Goal: Task Accomplishment & Management: Manage account settings

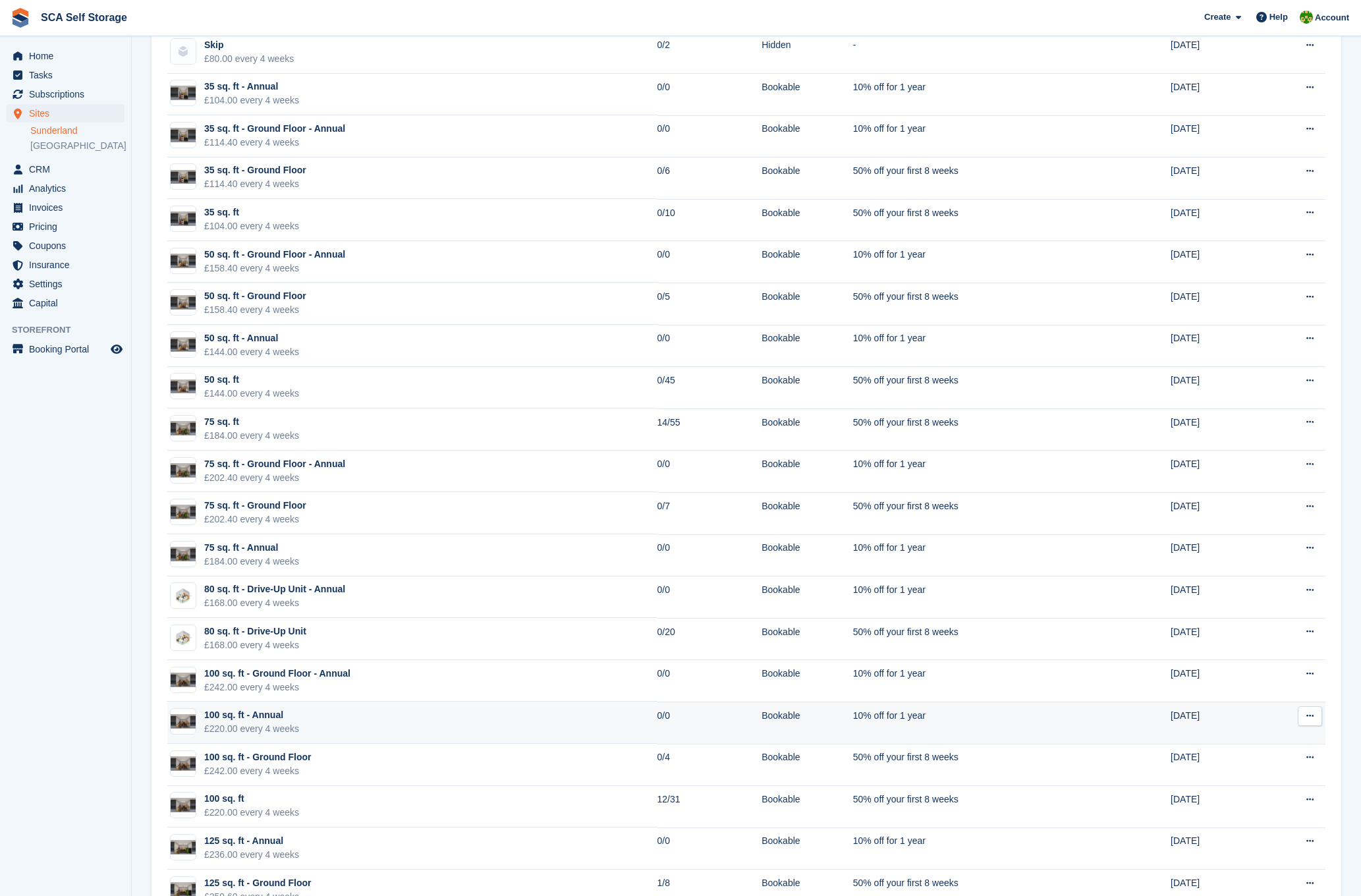
scroll to position [646, 0]
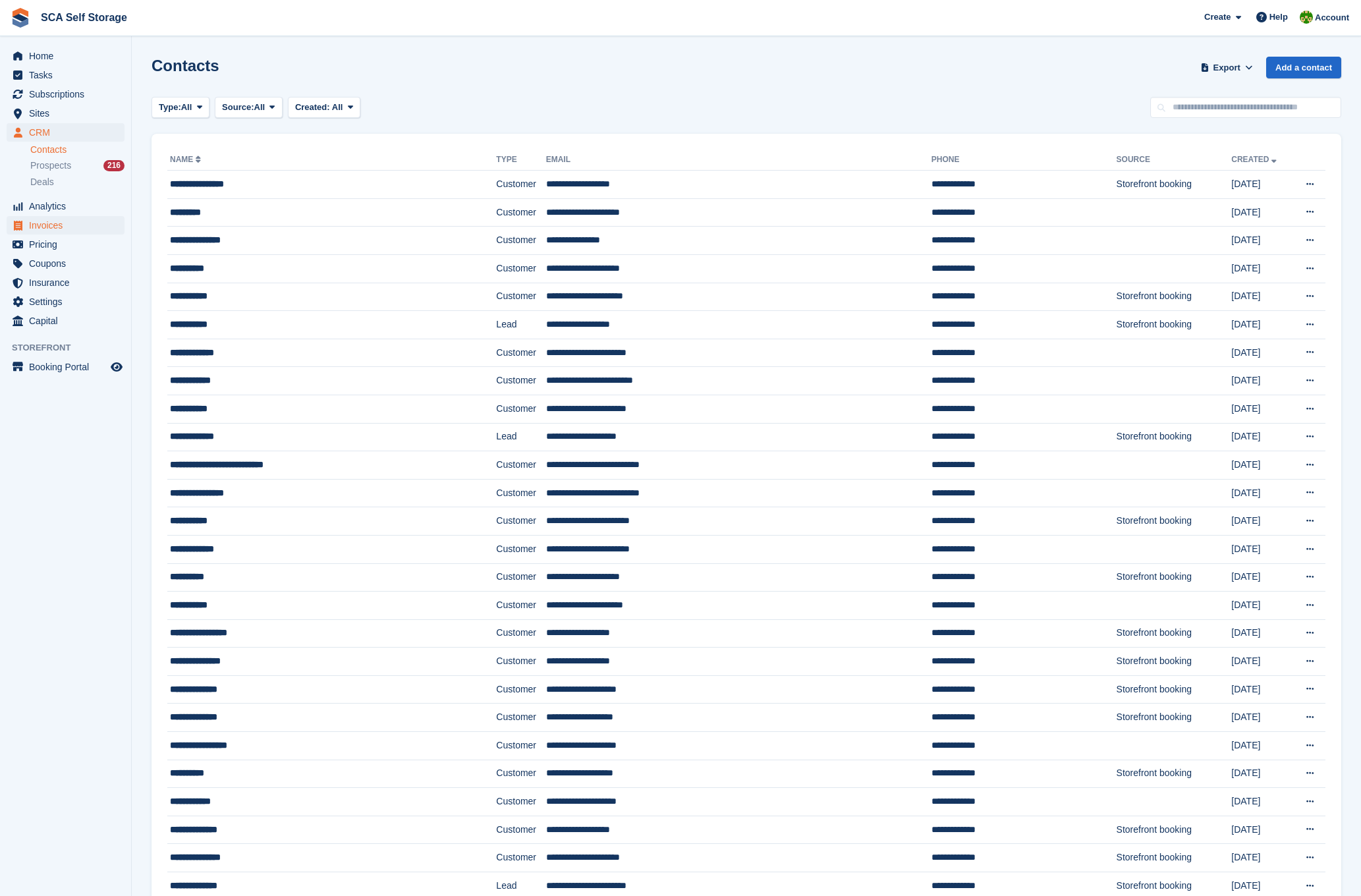
click at [52, 220] on span "Invoices" at bounding box center [69, 225] width 79 height 19
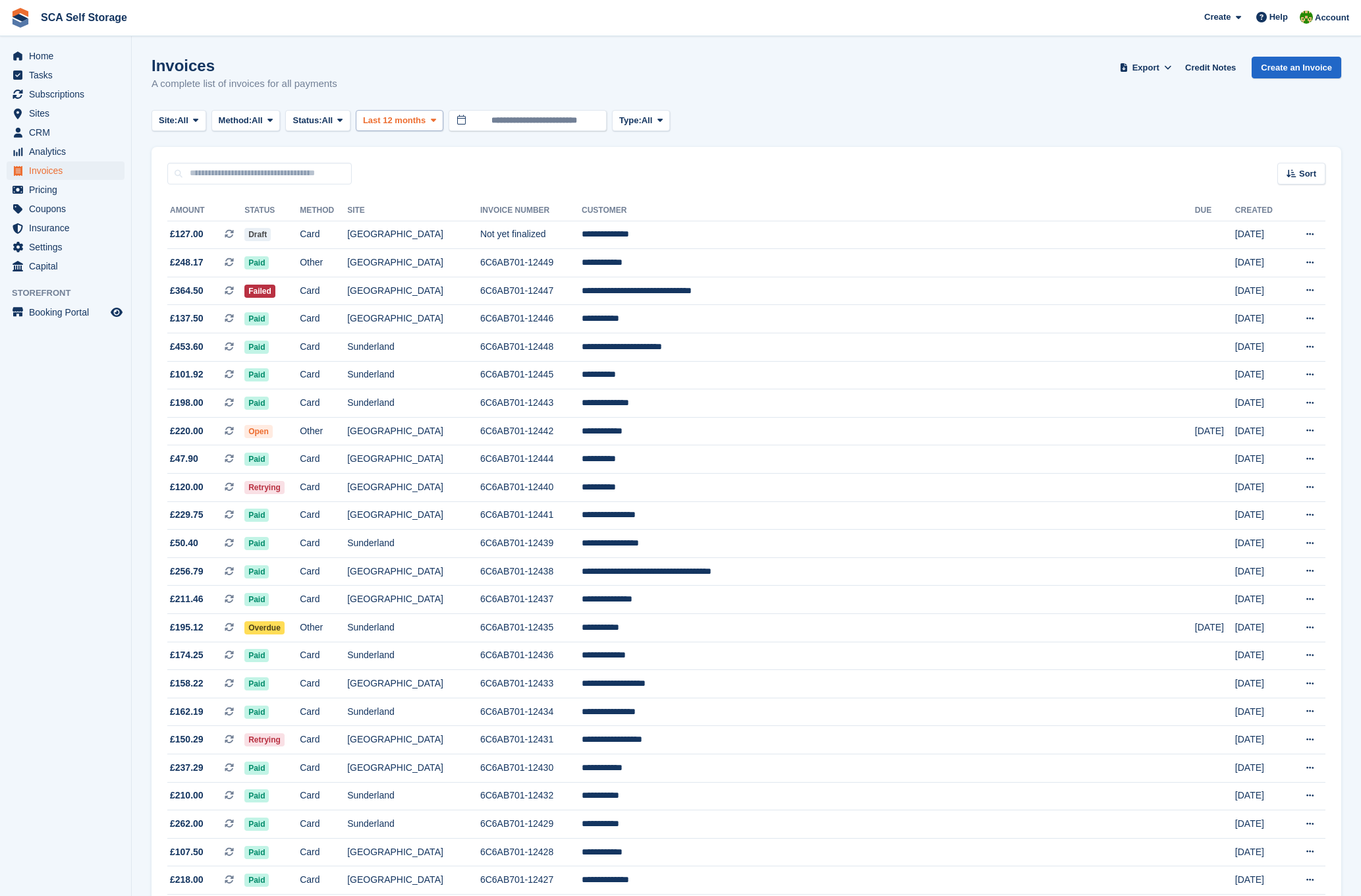
drag, startPoint x: 461, startPoint y: 108, endPoint x: 446, endPoint y: 111, distance: 15.3
click at [457, 109] on turbo-frame "Invoices A complete list of invoices for all payments Export Export Invoices Ex…" at bounding box center [746, 863] width 1189 height 1613
drag, startPoint x: 445, startPoint y: 113, endPoint x: 446, endPoint y: 125, distance: 12.0
click at [443, 113] on button "Last 12 months" at bounding box center [399, 120] width 87 height 22
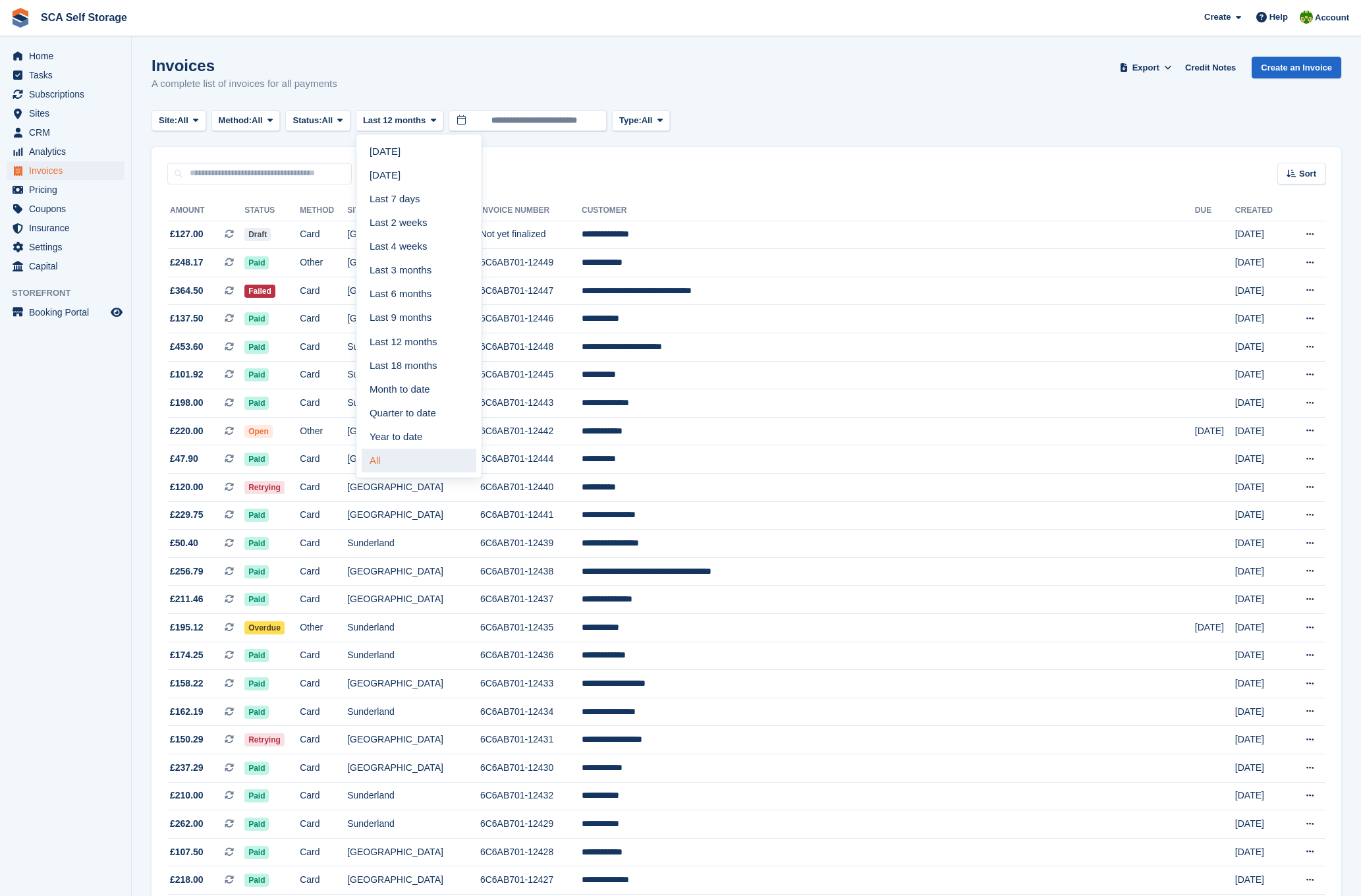
click at [398, 453] on link "All" at bounding box center [419, 461] width 115 height 24
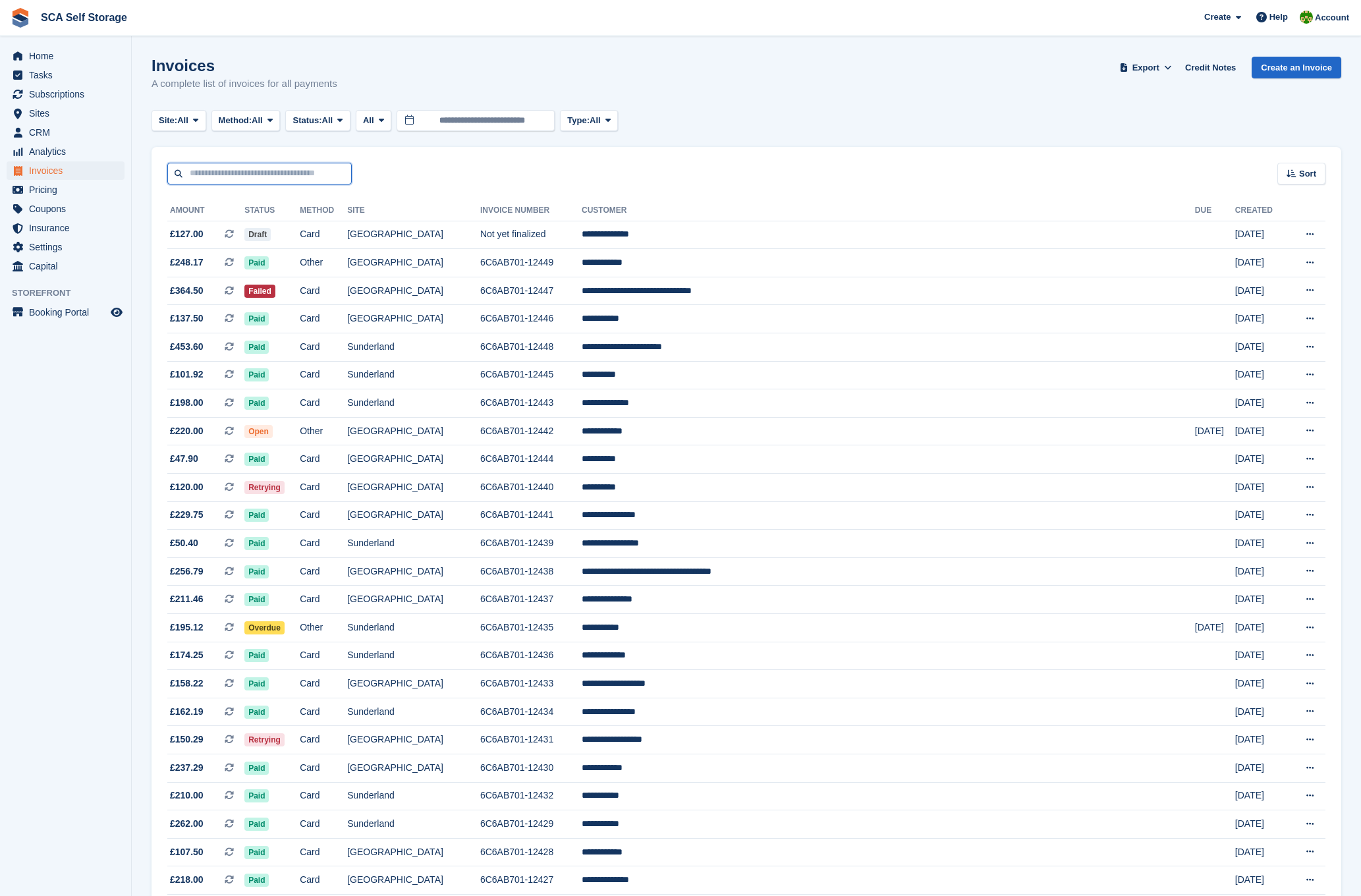
click at [280, 170] on input "text" at bounding box center [259, 173] width 184 height 22
type input "*******"
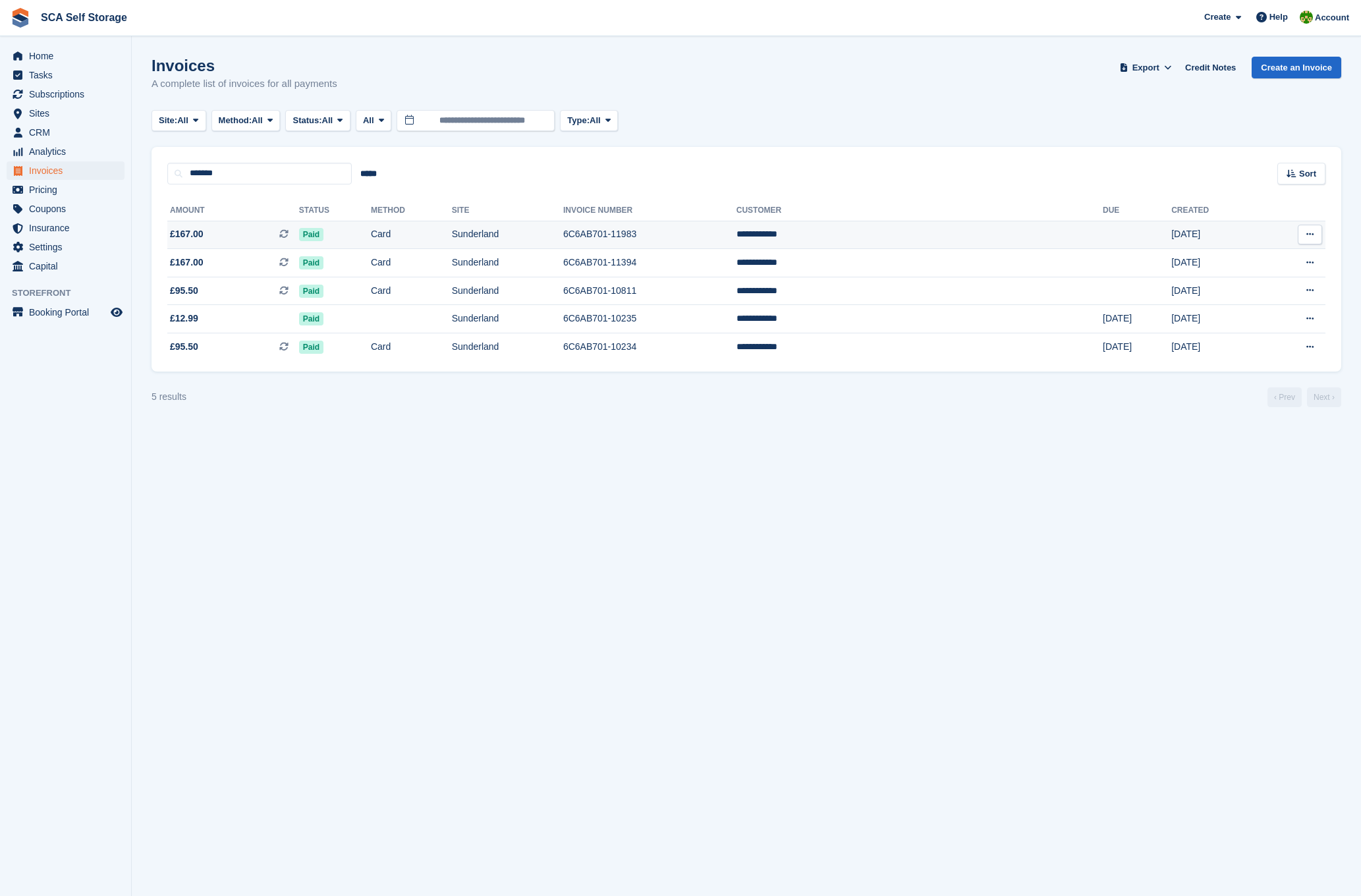
click at [371, 231] on td "Paid" at bounding box center [335, 235] width 72 height 28
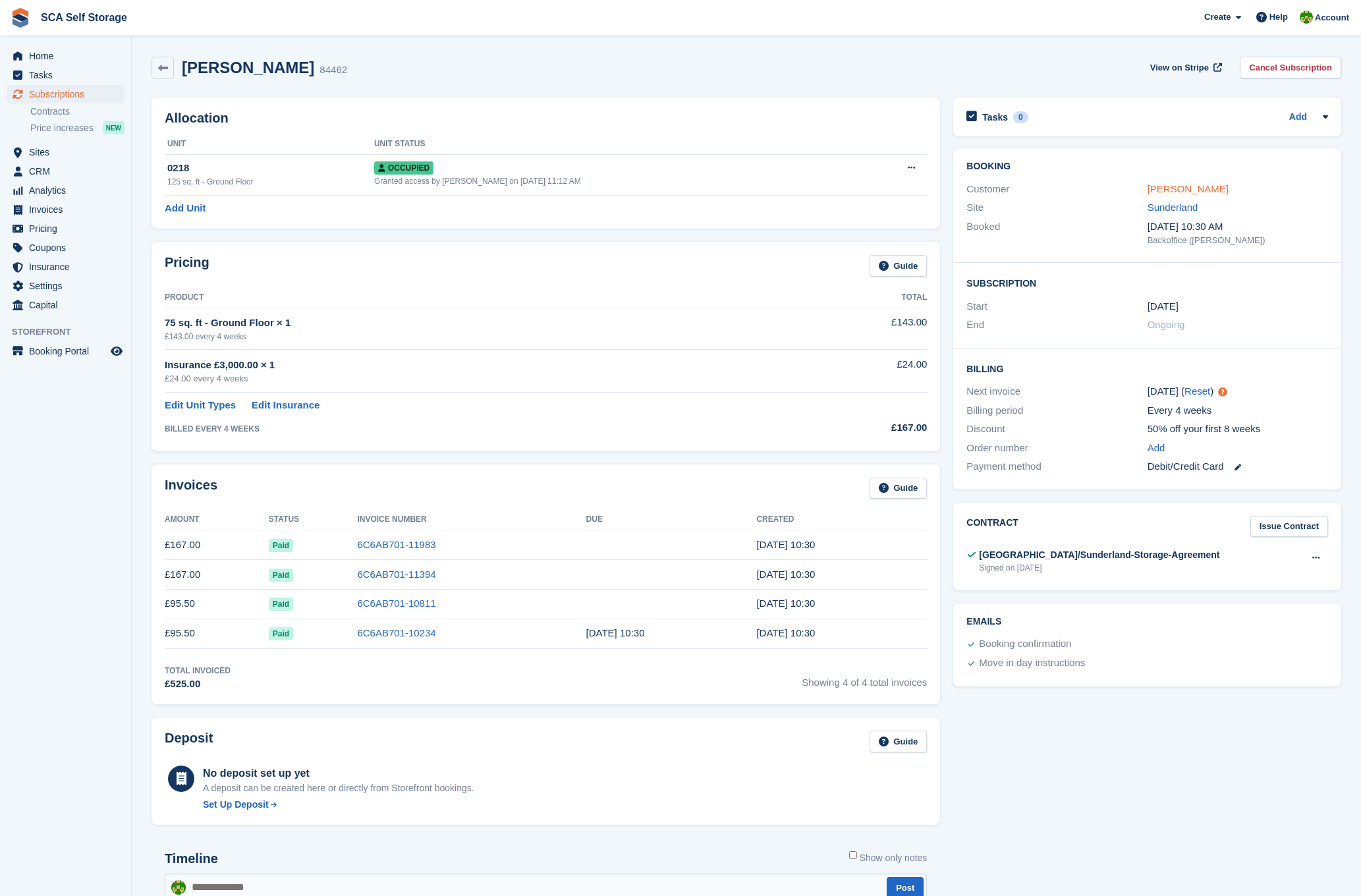
drag, startPoint x: 1198, startPoint y: 188, endPoint x: 1185, endPoint y: 187, distance: 13.0
click at [1197, 188] on link "Kevin Foster" at bounding box center [1188, 188] width 81 height 11
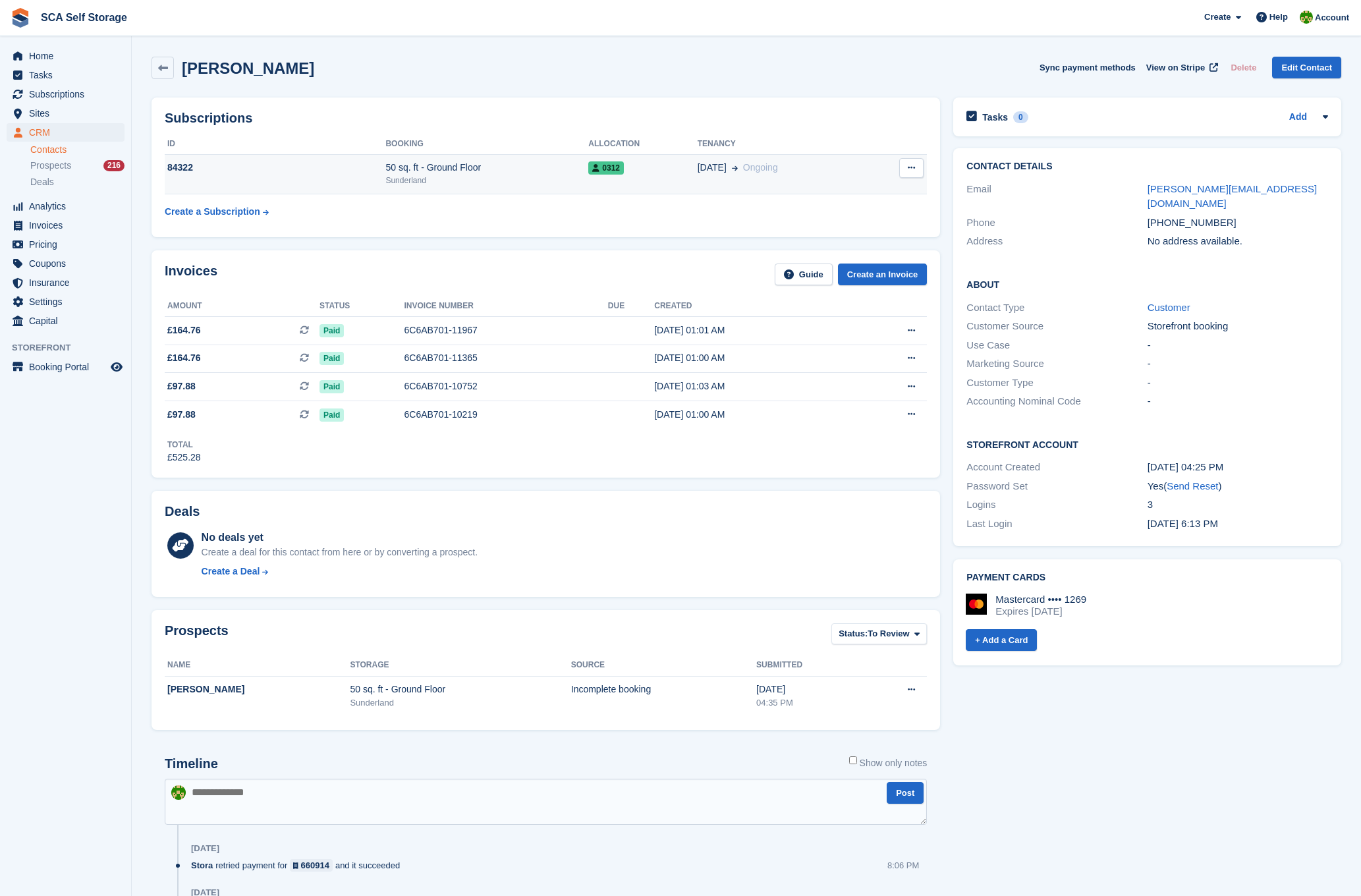
click at [614, 178] on td "0312" at bounding box center [643, 174] width 109 height 40
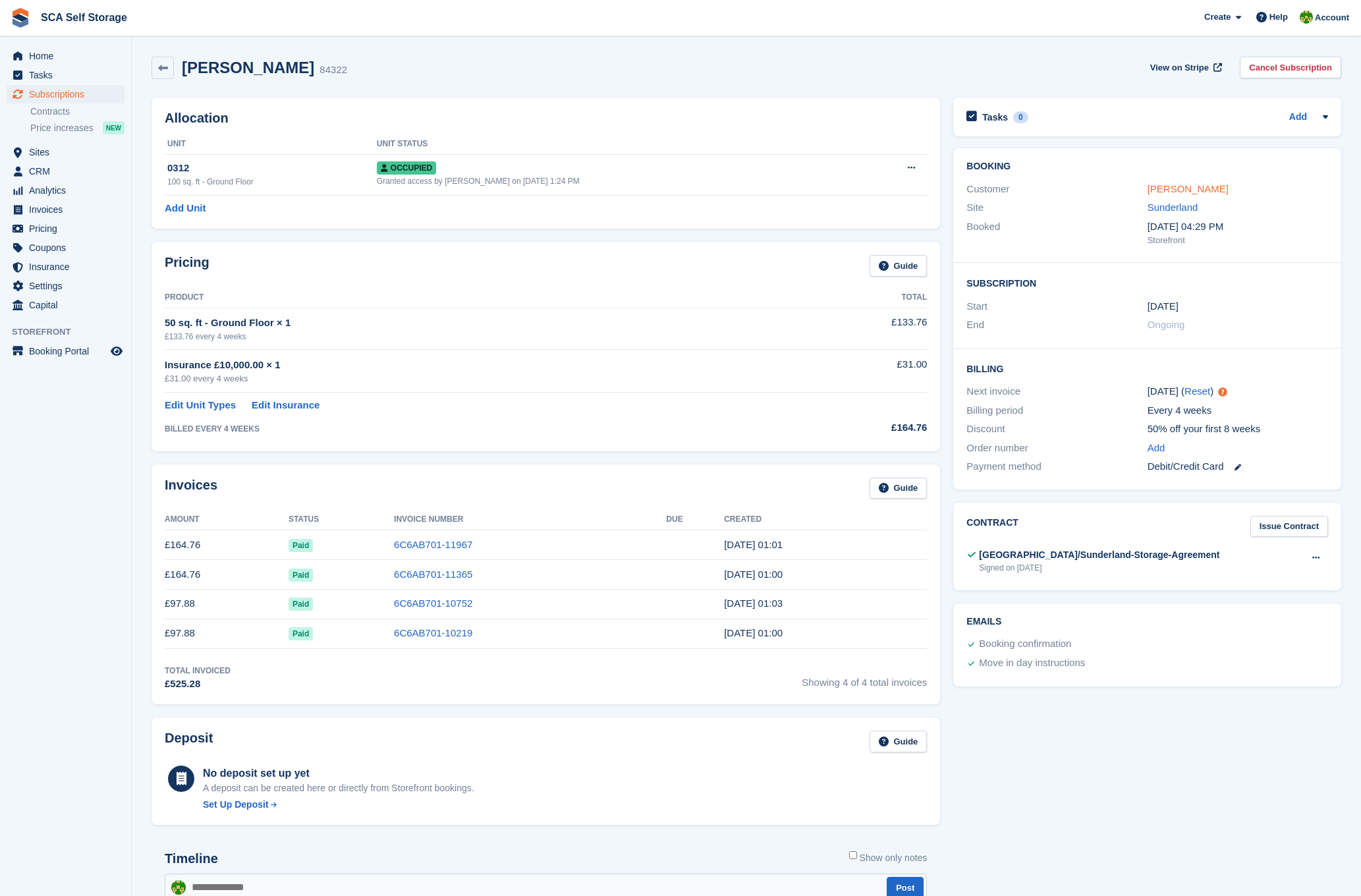
click at [1175, 185] on link "[PERSON_NAME]" at bounding box center [1188, 188] width 81 height 11
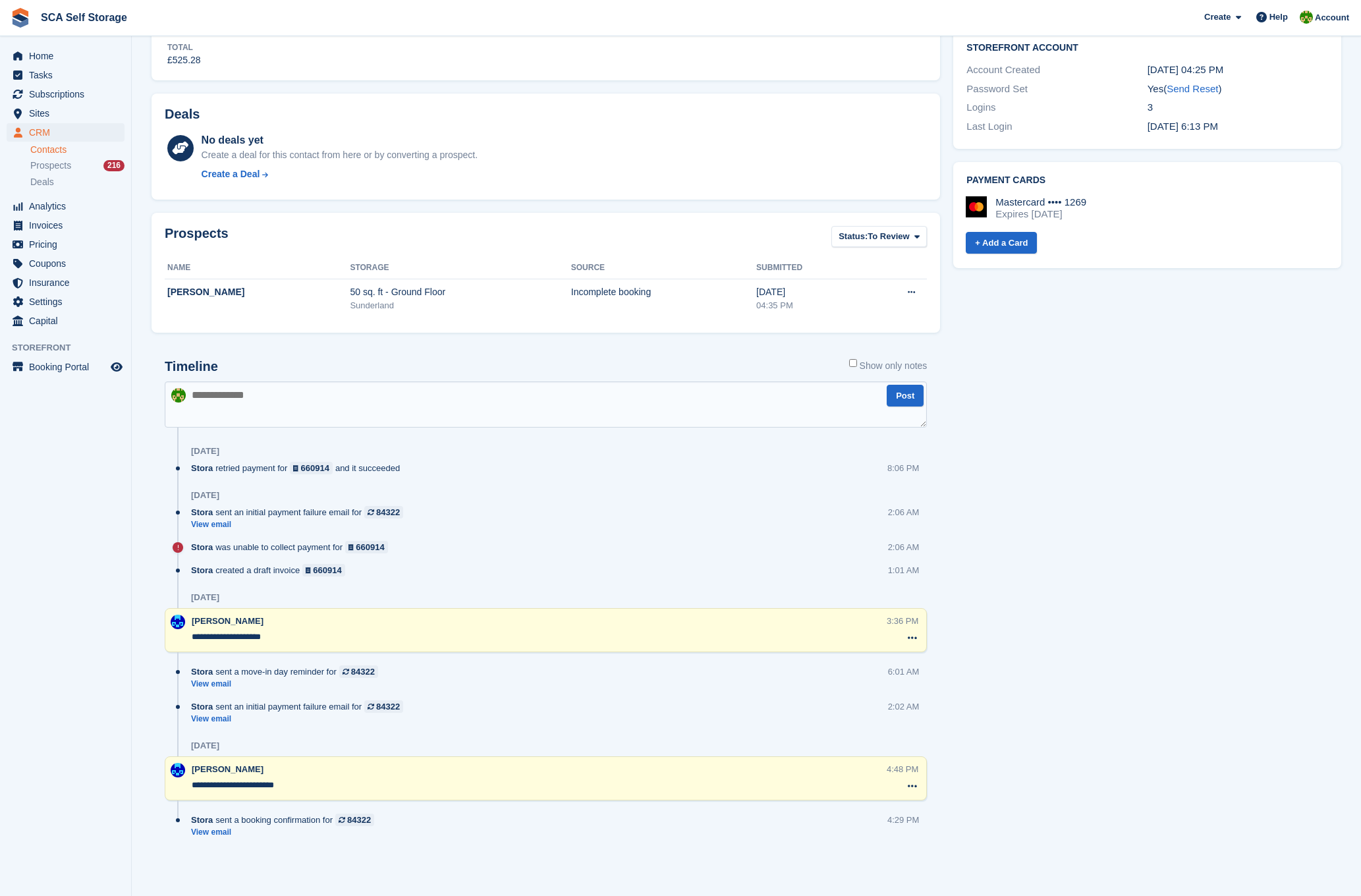
scroll to position [399, 0]
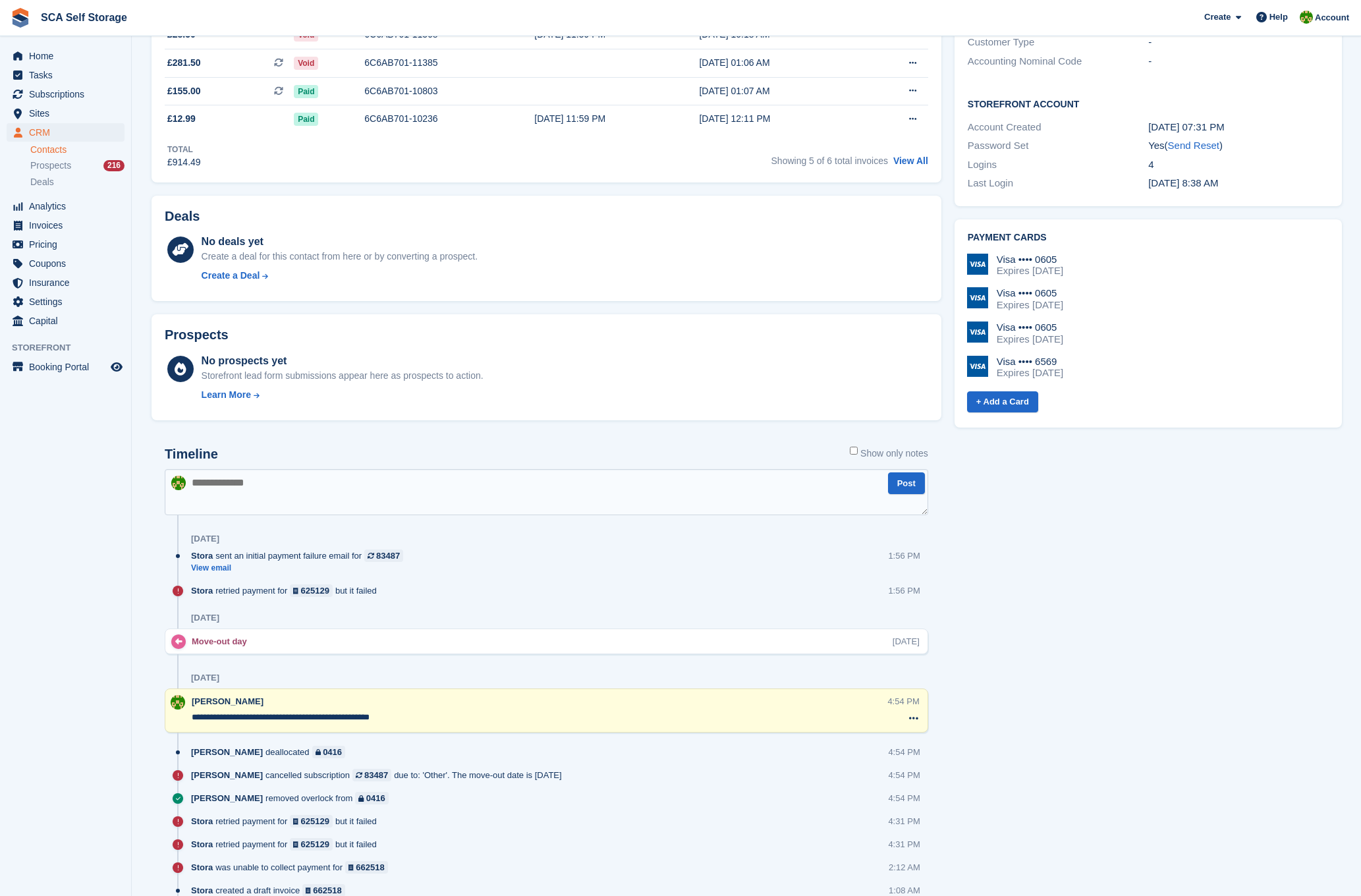
scroll to position [273, 0]
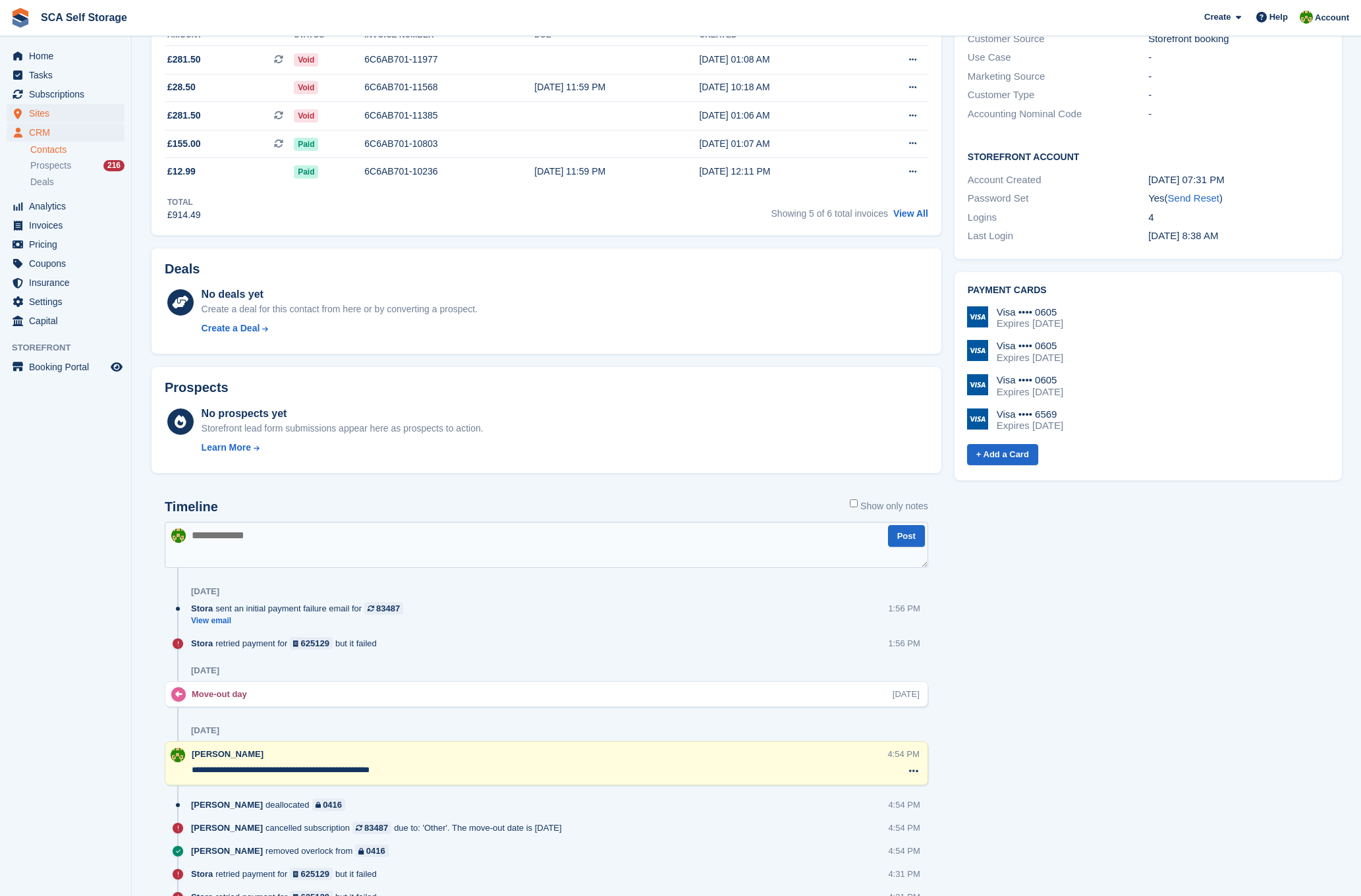
drag, startPoint x: 49, startPoint y: 113, endPoint x: 24, endPoint y: 113, distance: 25.0
click at [49, 113] on span "Sites" at bounding box center [69, 113] width 79 height 19
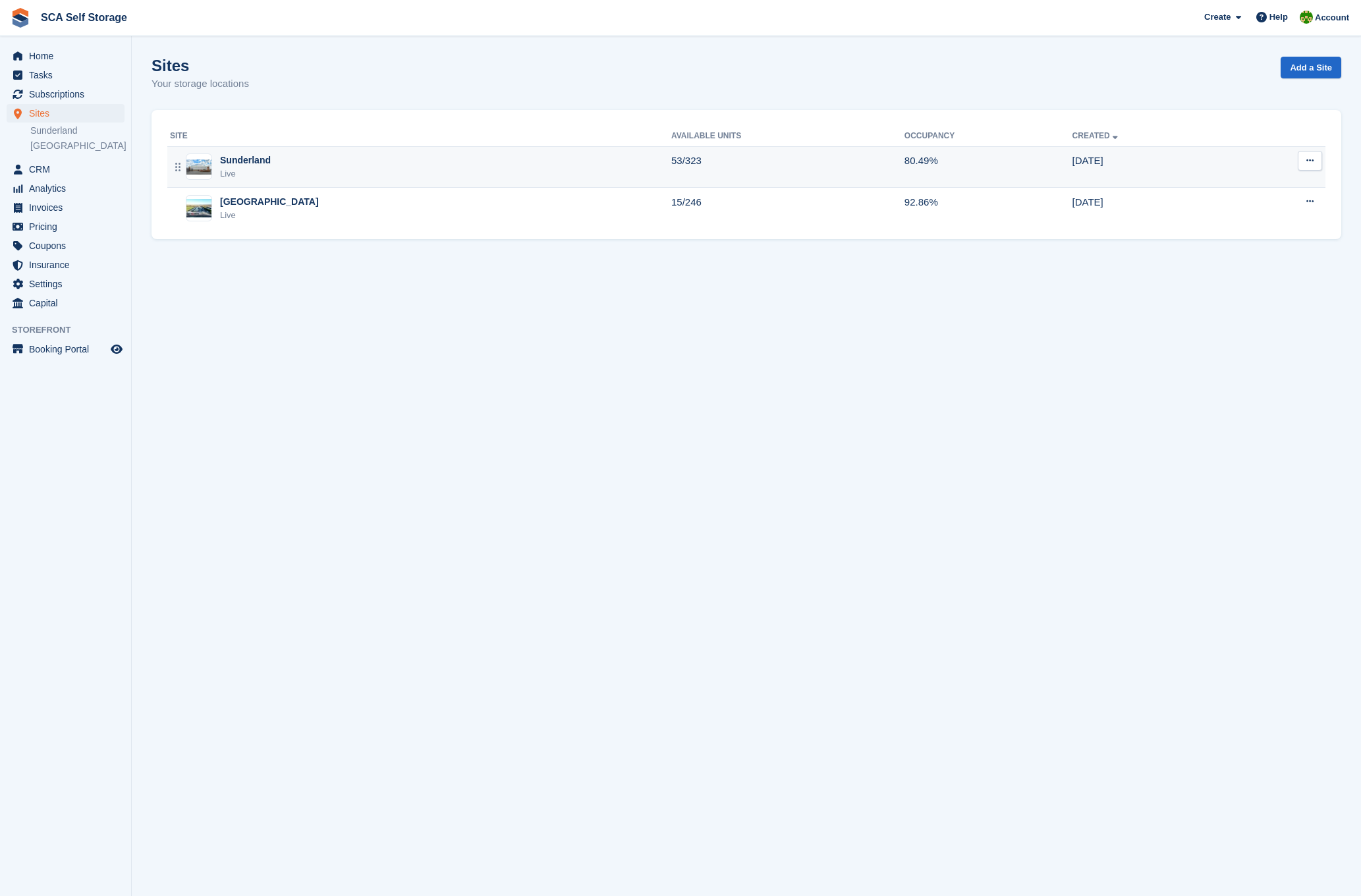
click at [320, 164] on div "Sunderland Live" at bounding box center [420, 167] width 501 height 27
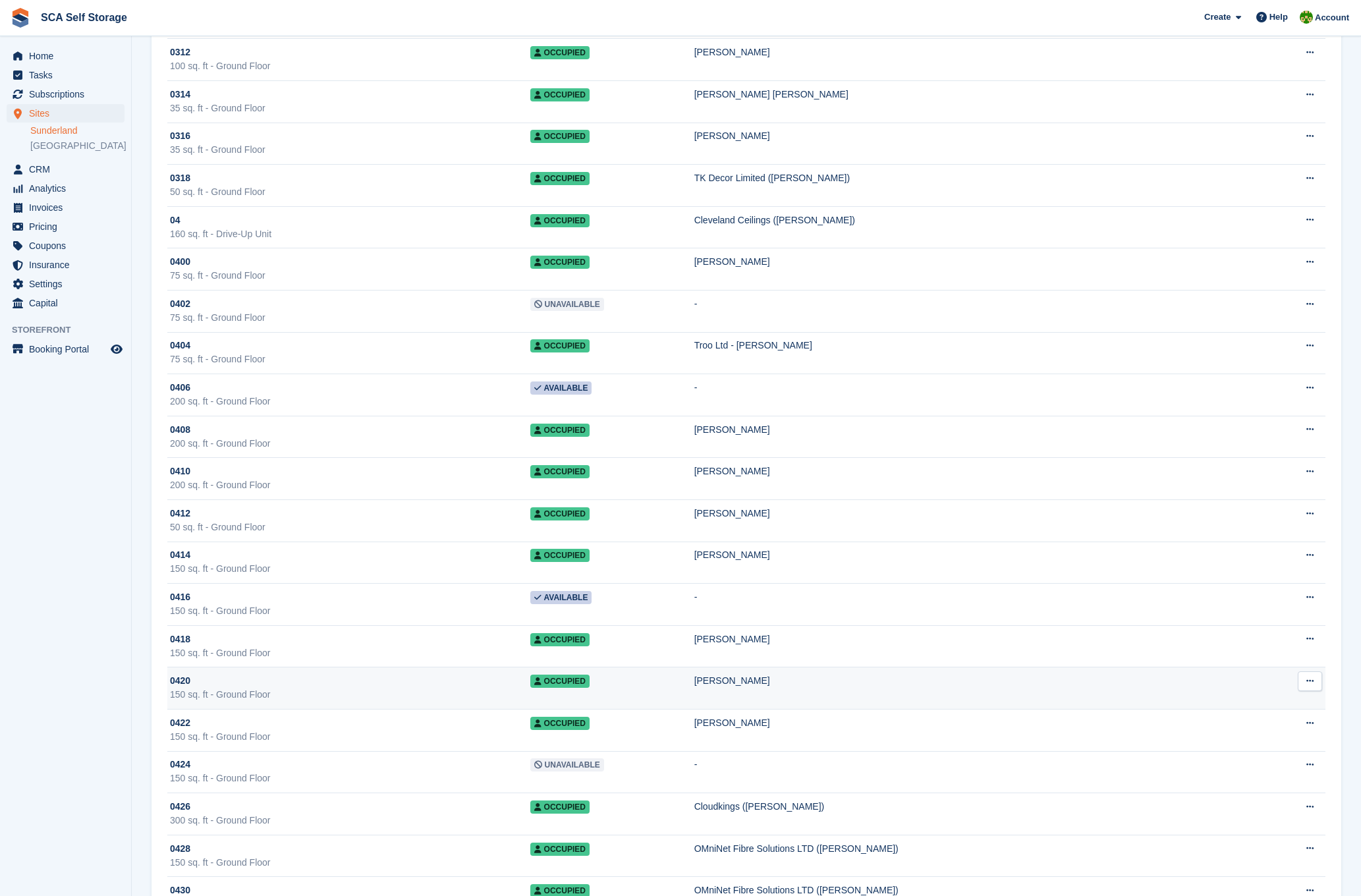
scroll to position [1804, 0]
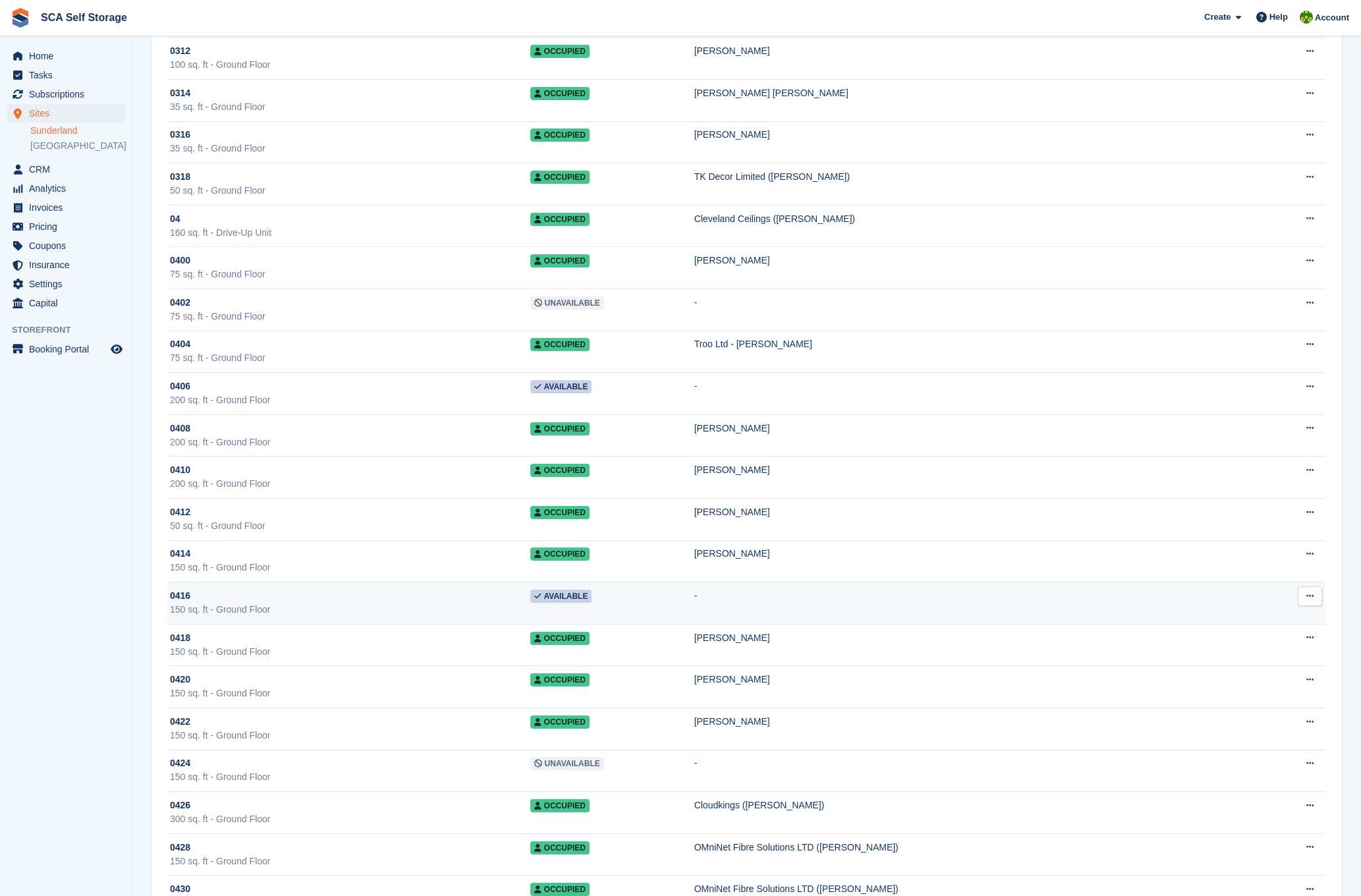
click at [336, 601] on div "0416" at bounding box center [350, 596] width 361 height 14
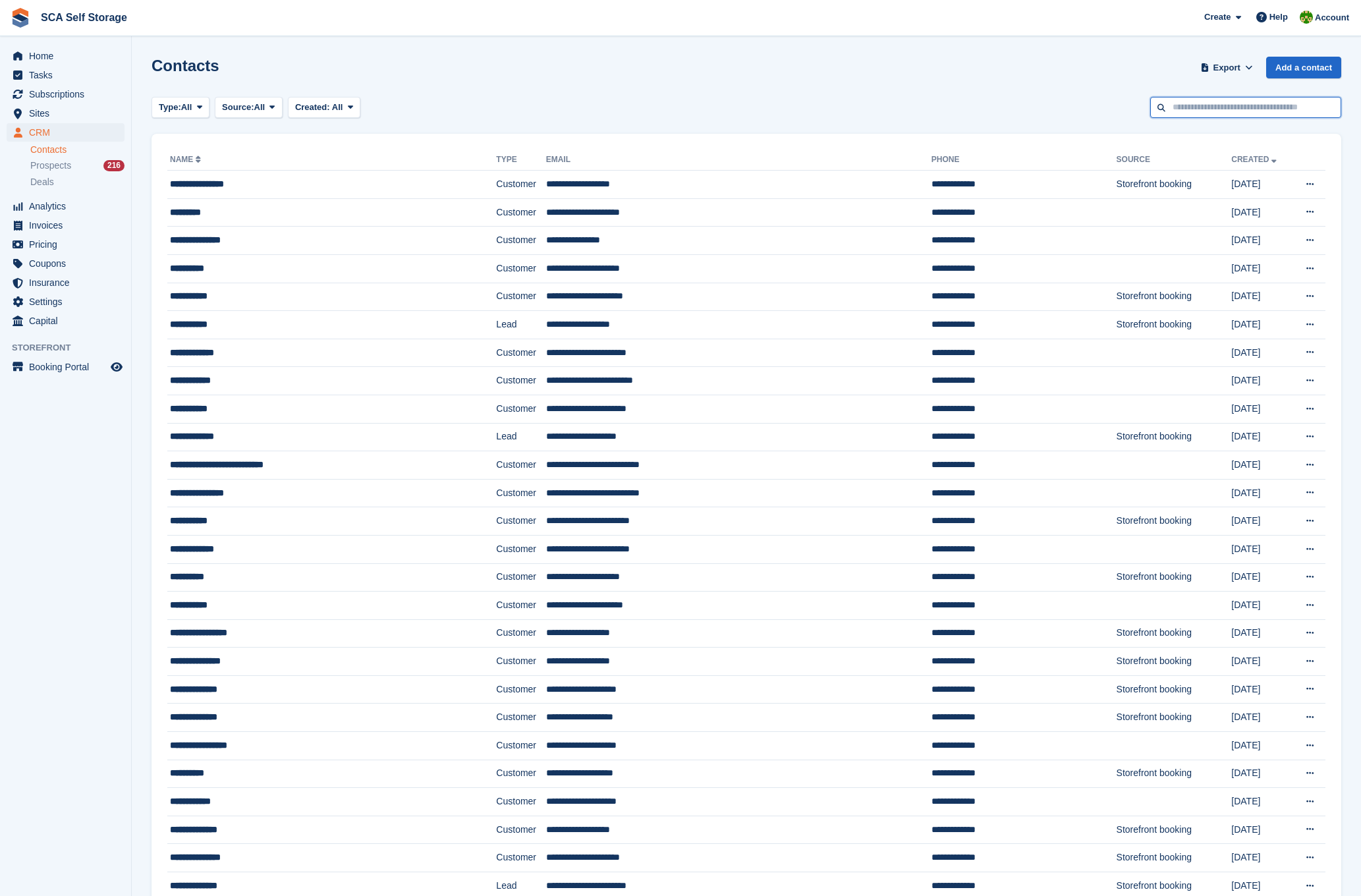
click at [1265, 113] on input "text" at bounding box center [1245, 108] width 191 height 22
type input "********"
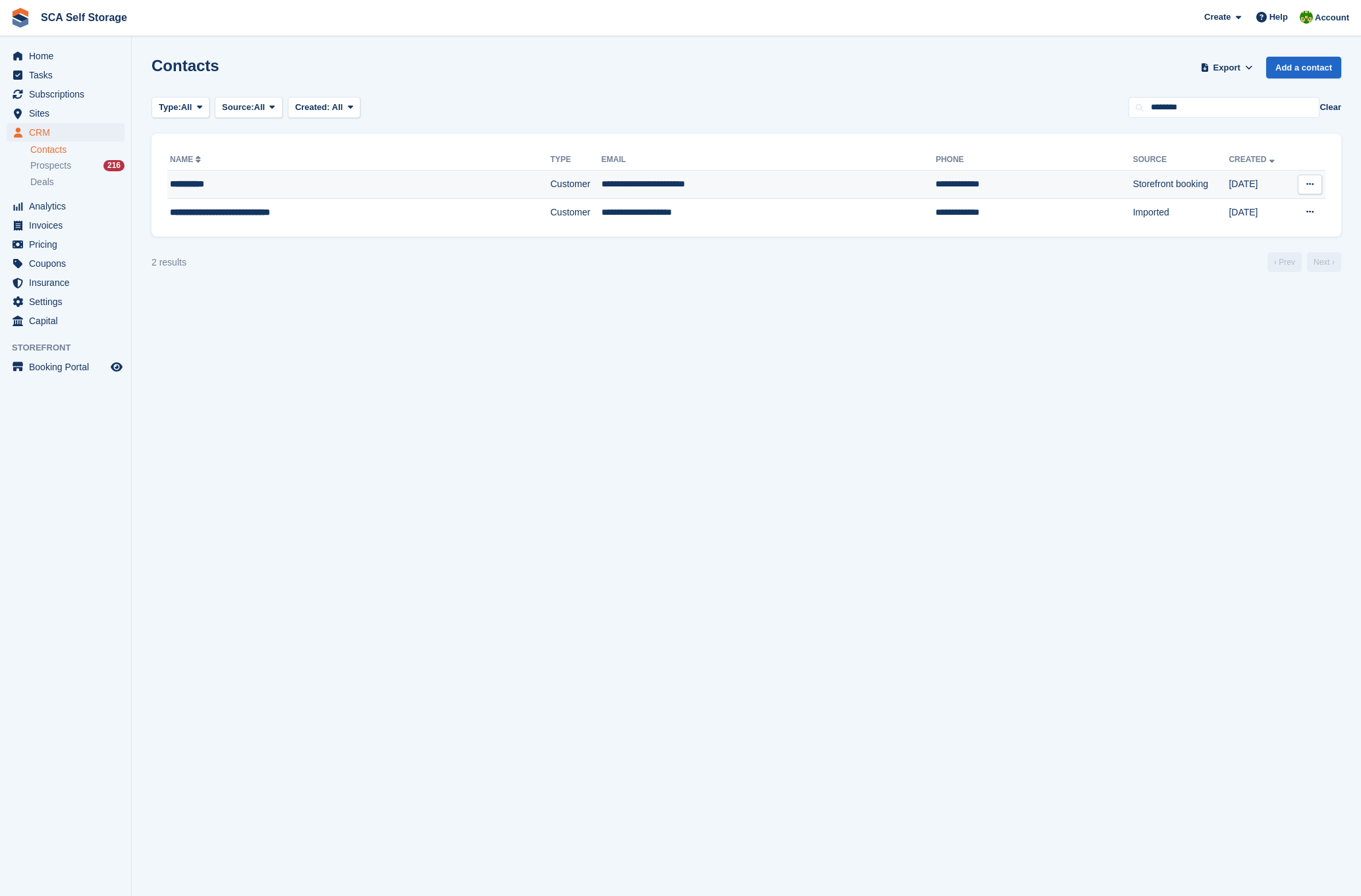
click at [353, 183] on div "**********" at bounding box center [319, 184] width 298 height 14
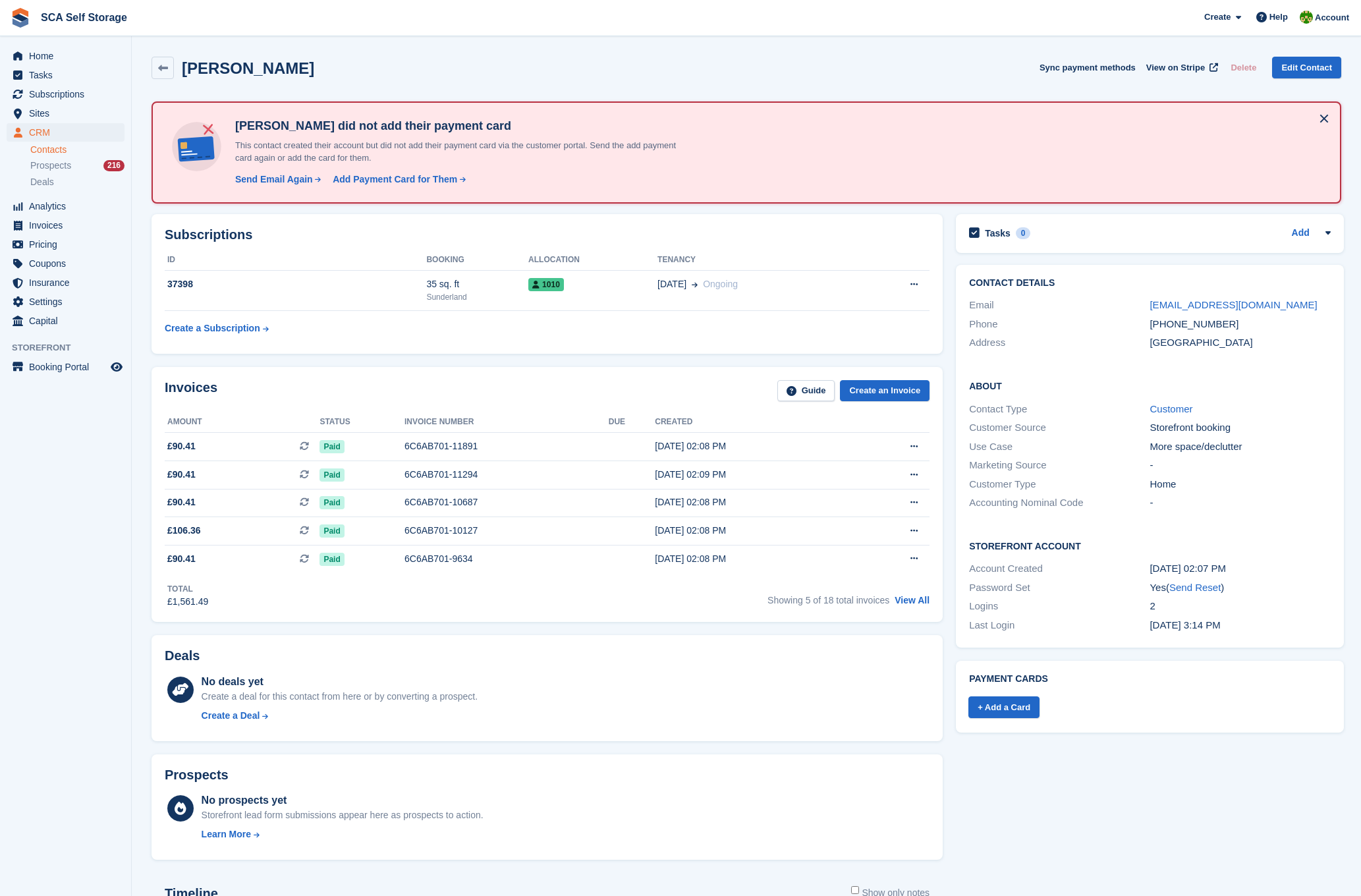
click at [1221, 317] on div "+447502564576" at bounding box center [1239, 324] width 181 height 15
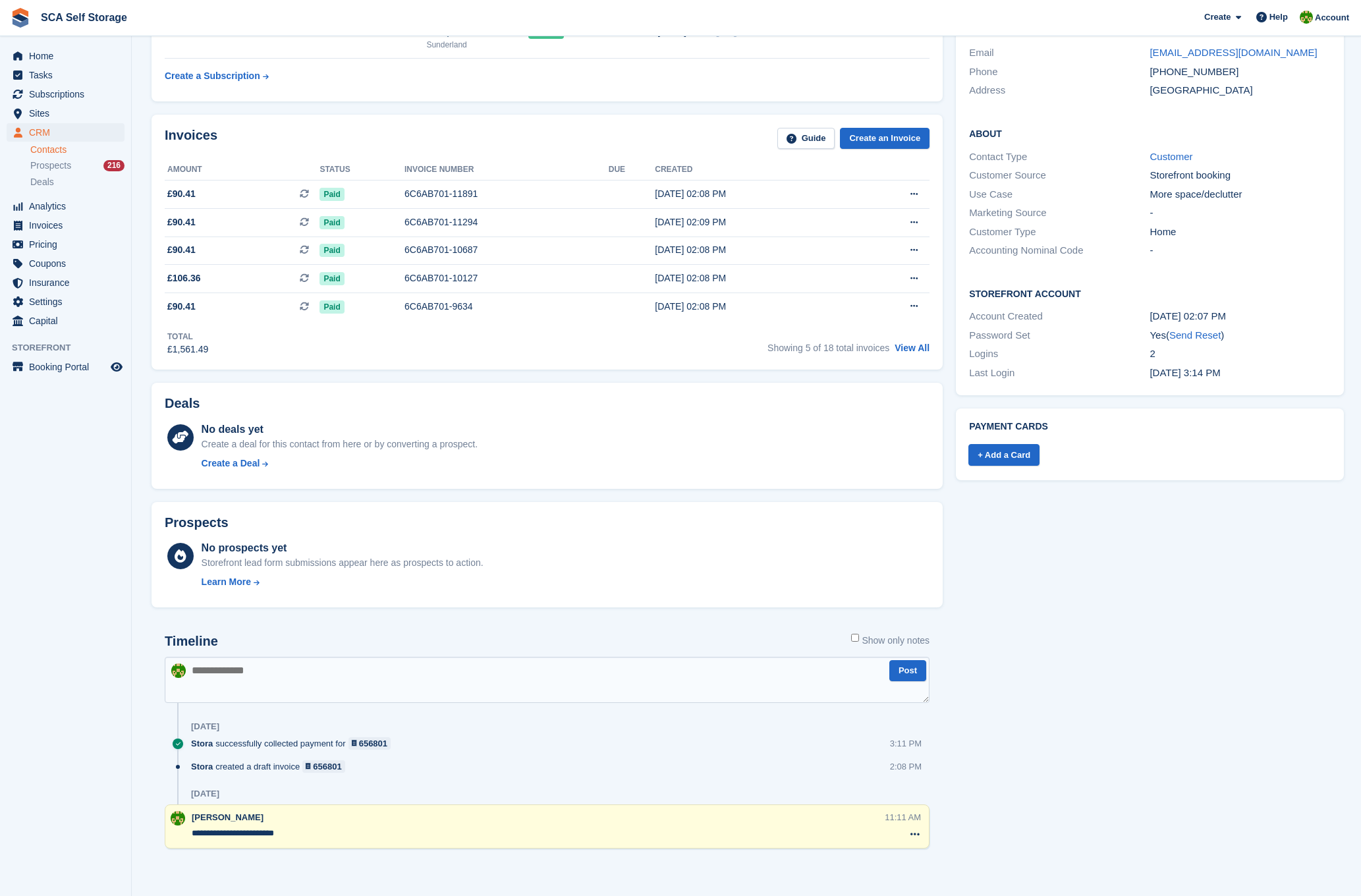
scroll to position [253, 0]
click at [903, 349] on link "View All" at bounding box center [912, 348] width 35 height 10
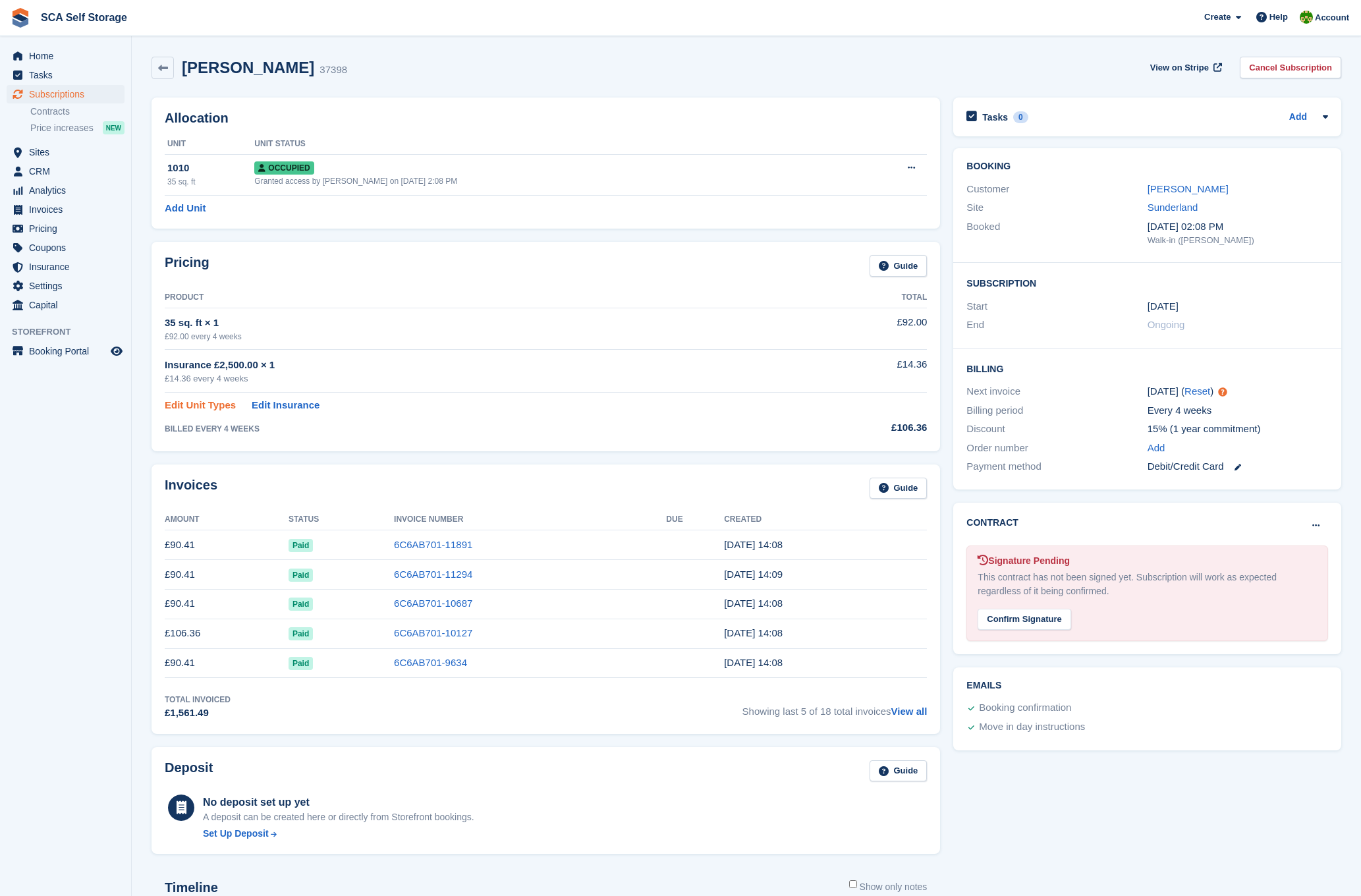
click at [208, 404] on link "Edit Unit Types" at bounding box center [200, 405] width 71 height 15
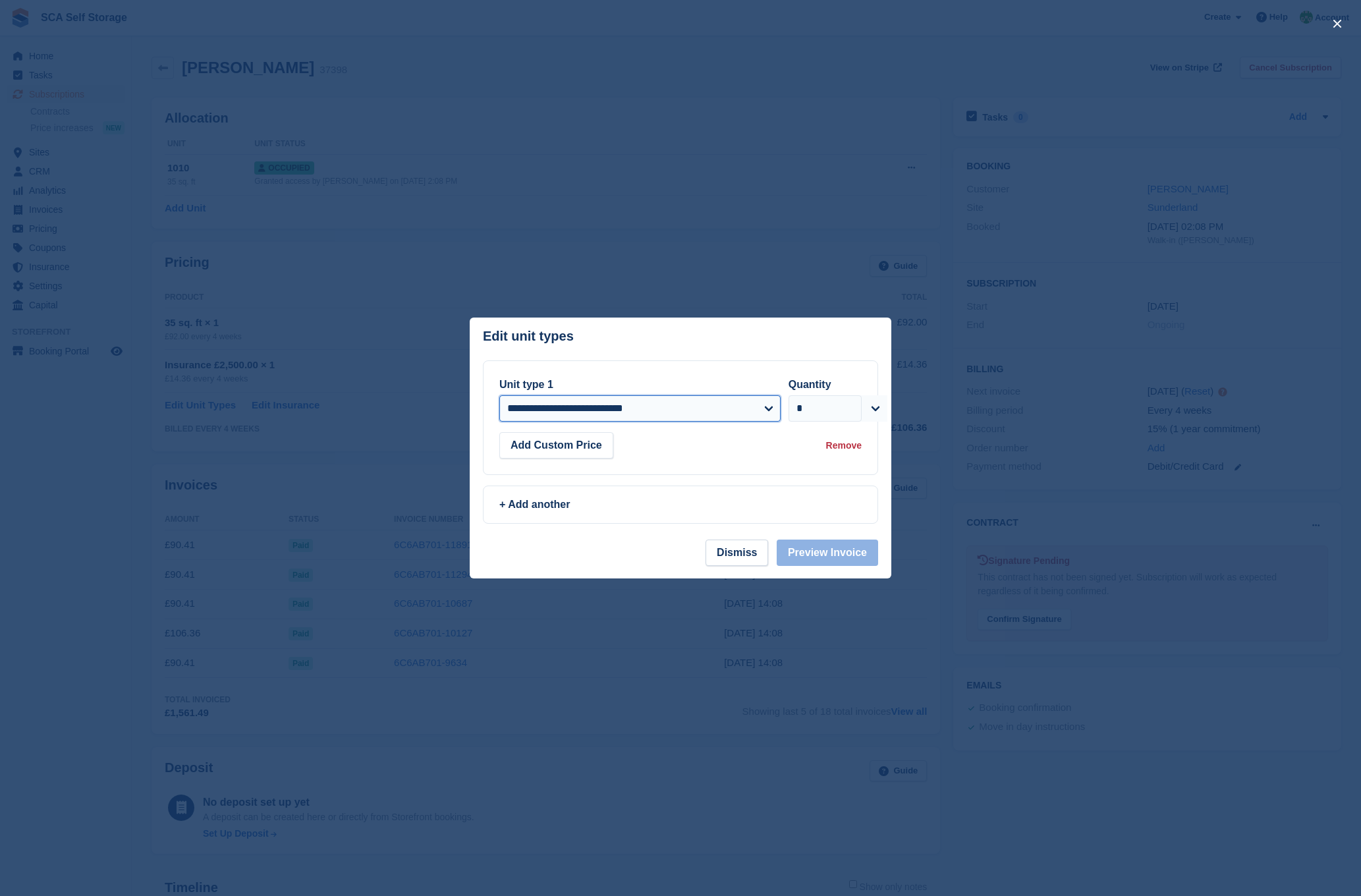
select select "*****"
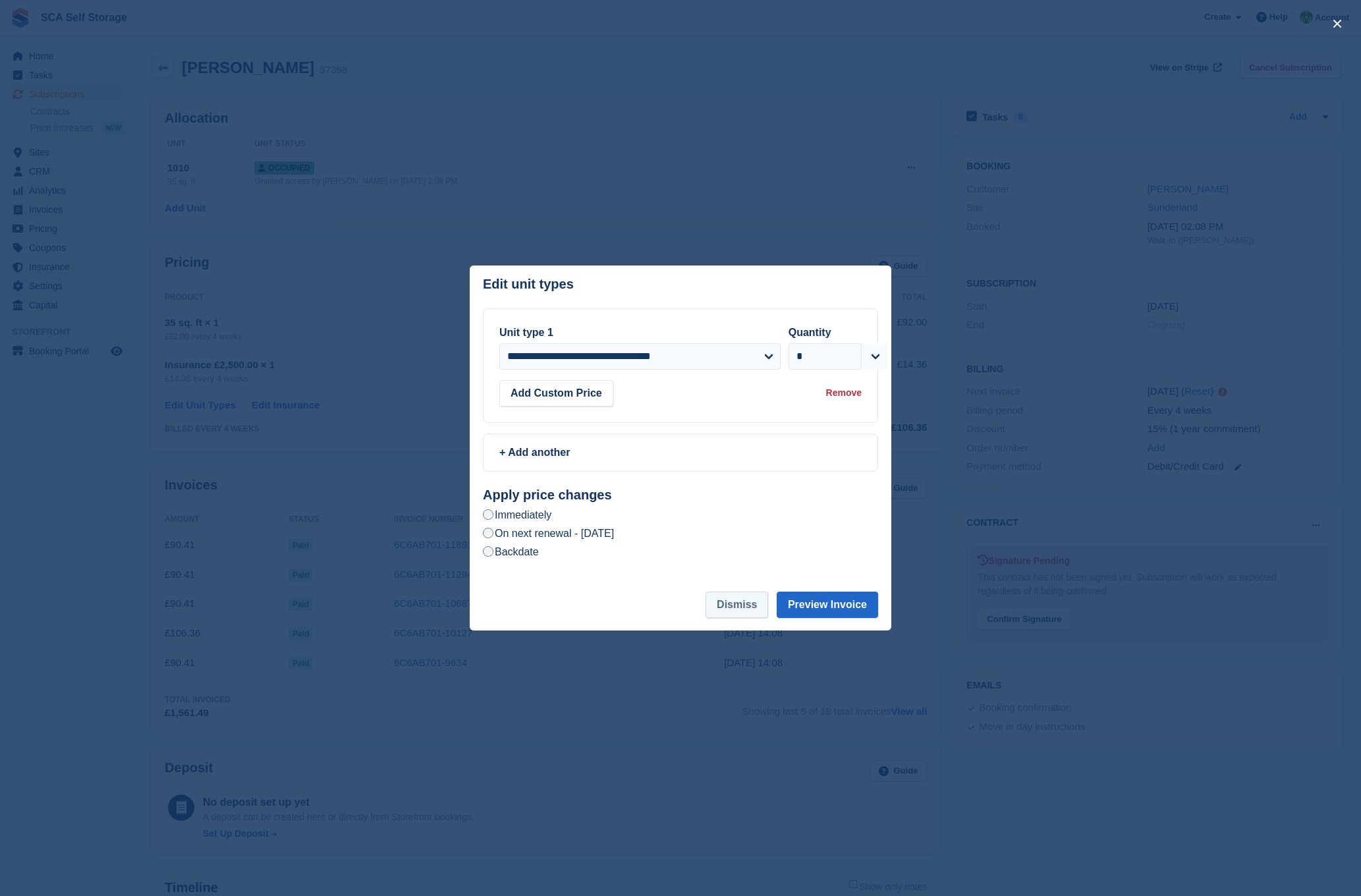
click at [737, 601] on button "Dismiss" at bounding box center [737, 604] width 63 height 26
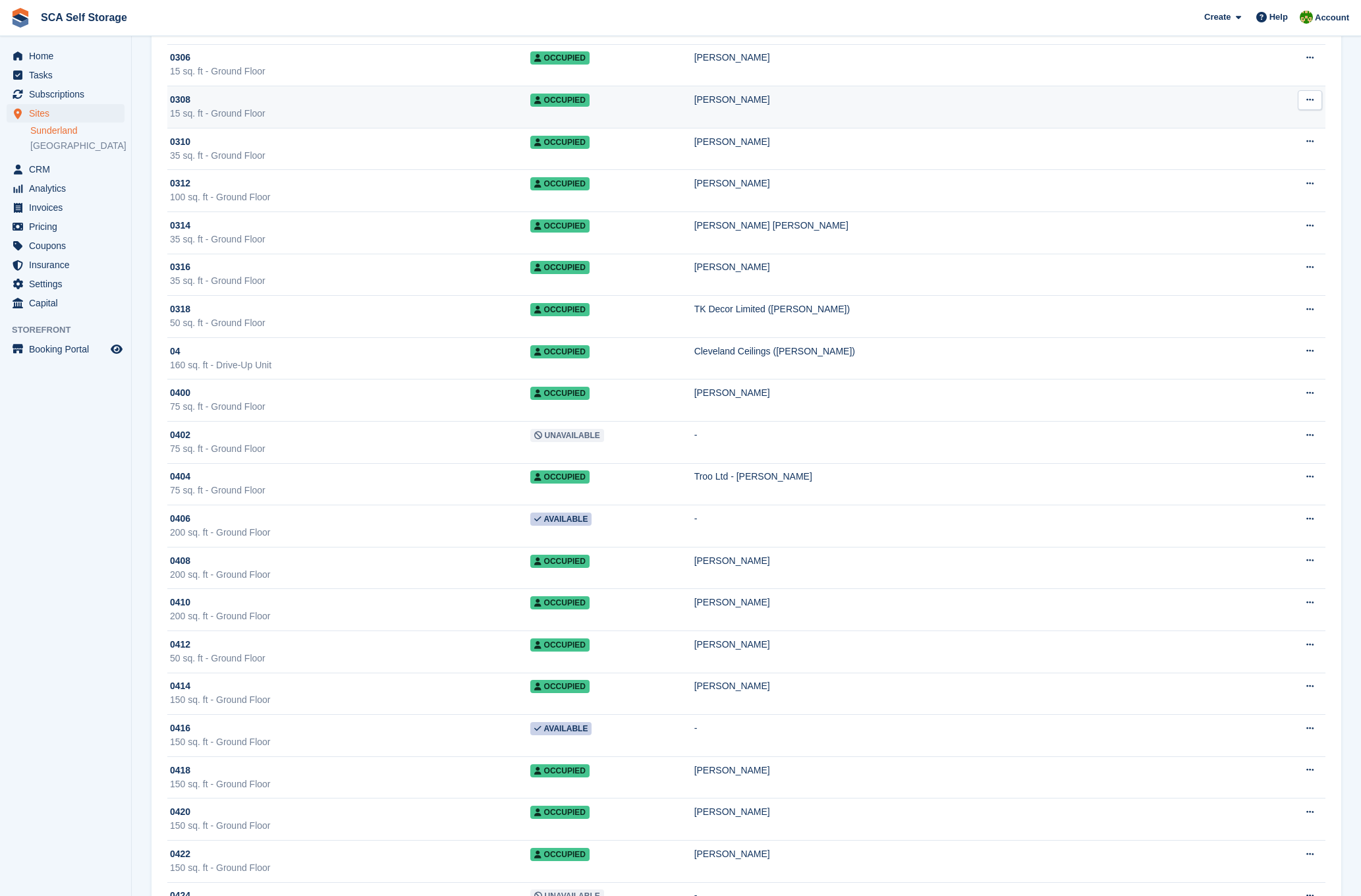
scroll to position [1763, 0]
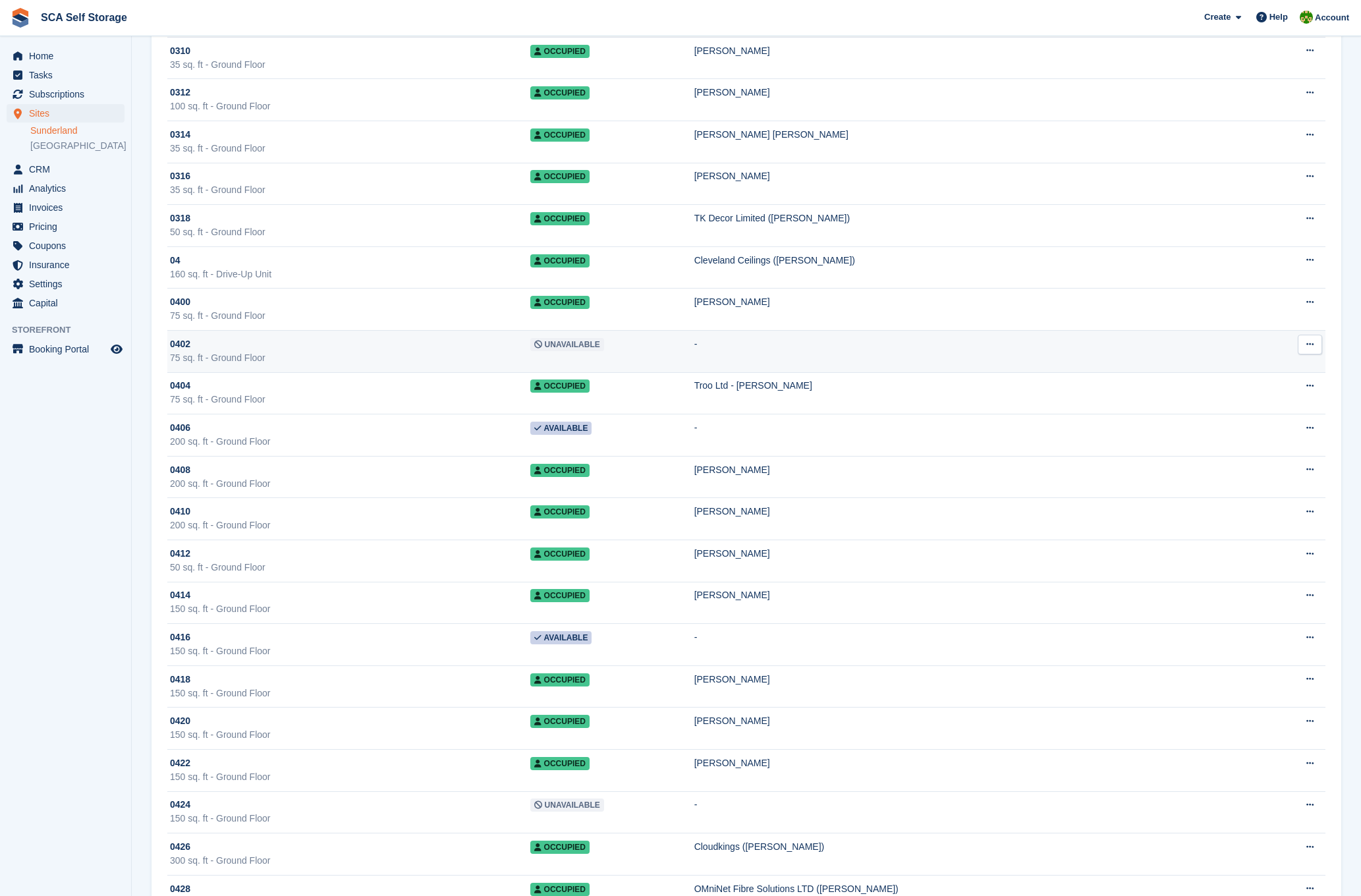
click at [389, 349] on div "0402" at bounding box center [350, 344] width 361 height 14
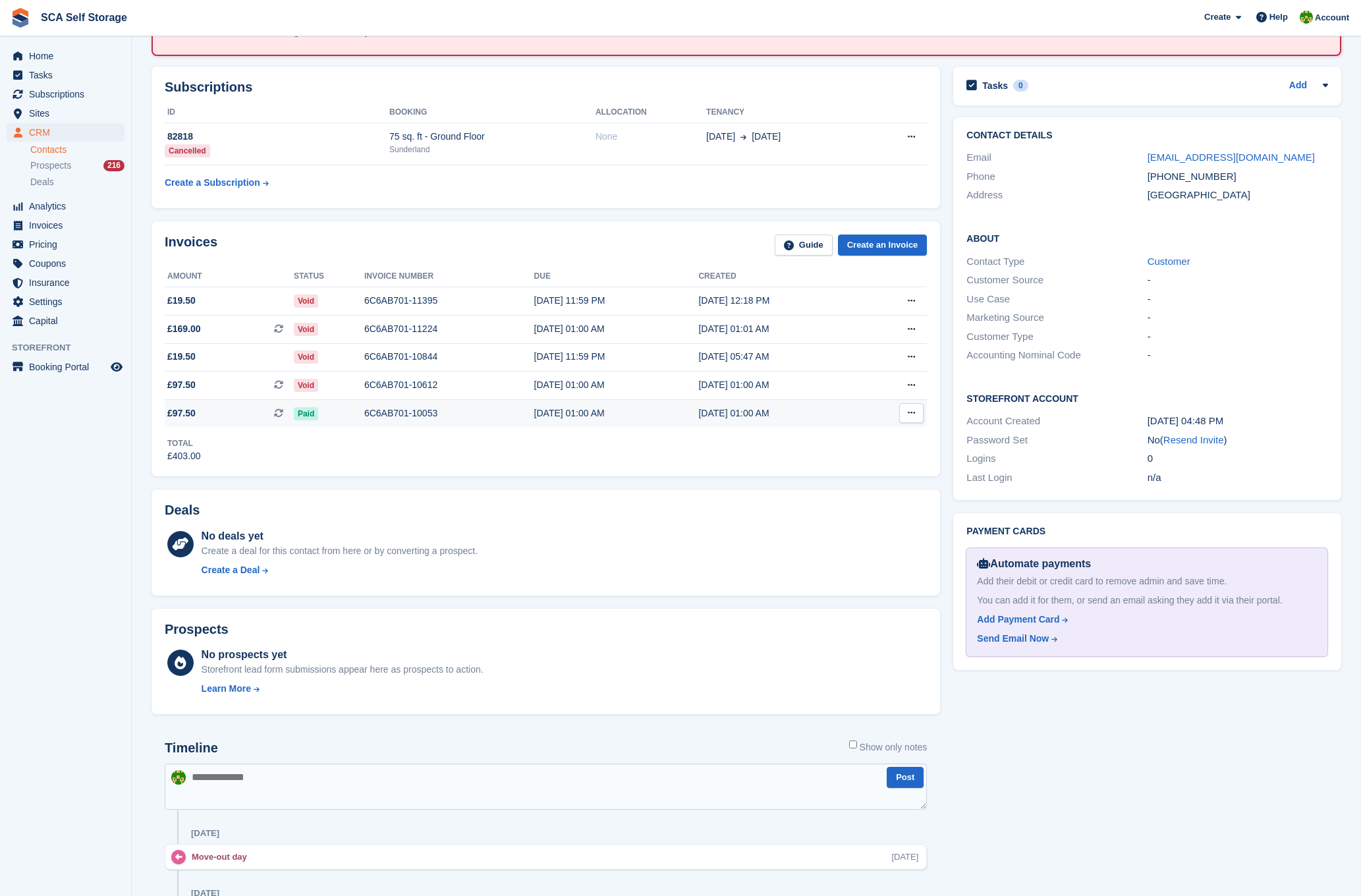
scroll to position [124, 0]
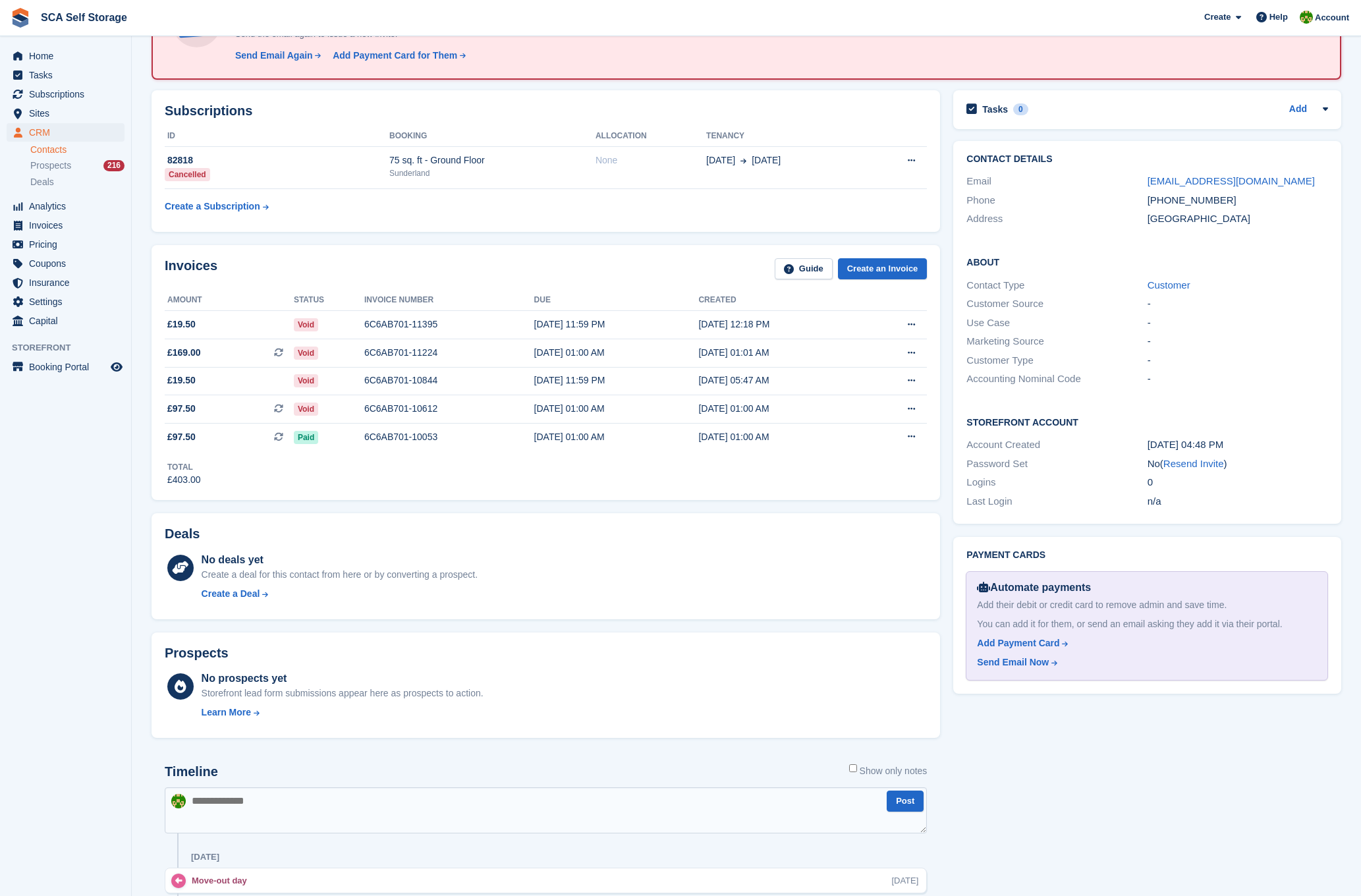
click at [40, 141] on span "CRM" at bounding box center [69, 132] width 79 height 19
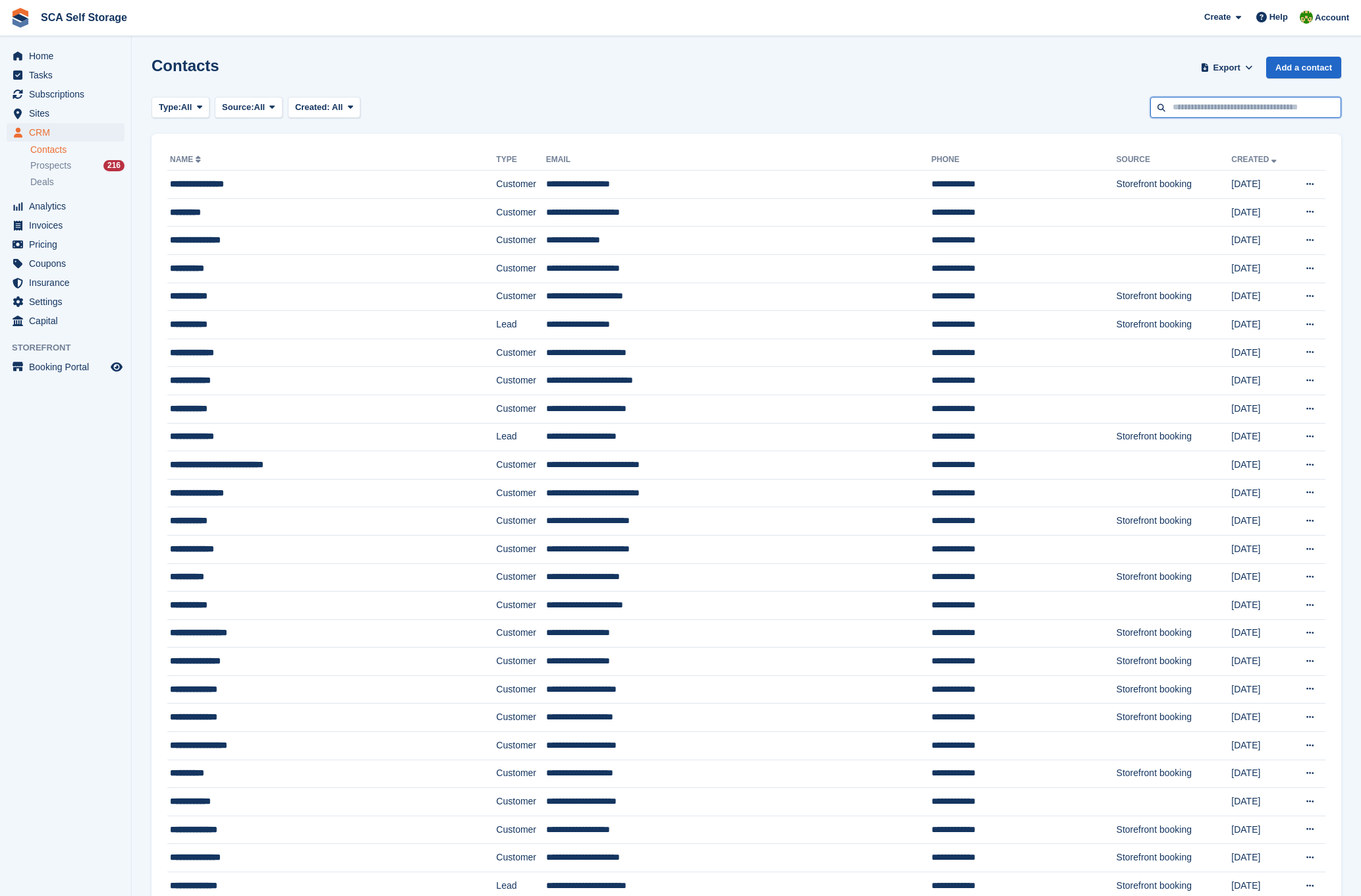
click at [1259, 109] on input "text" at bounding box center [1245, 108] width 191 height 22
type input "****"
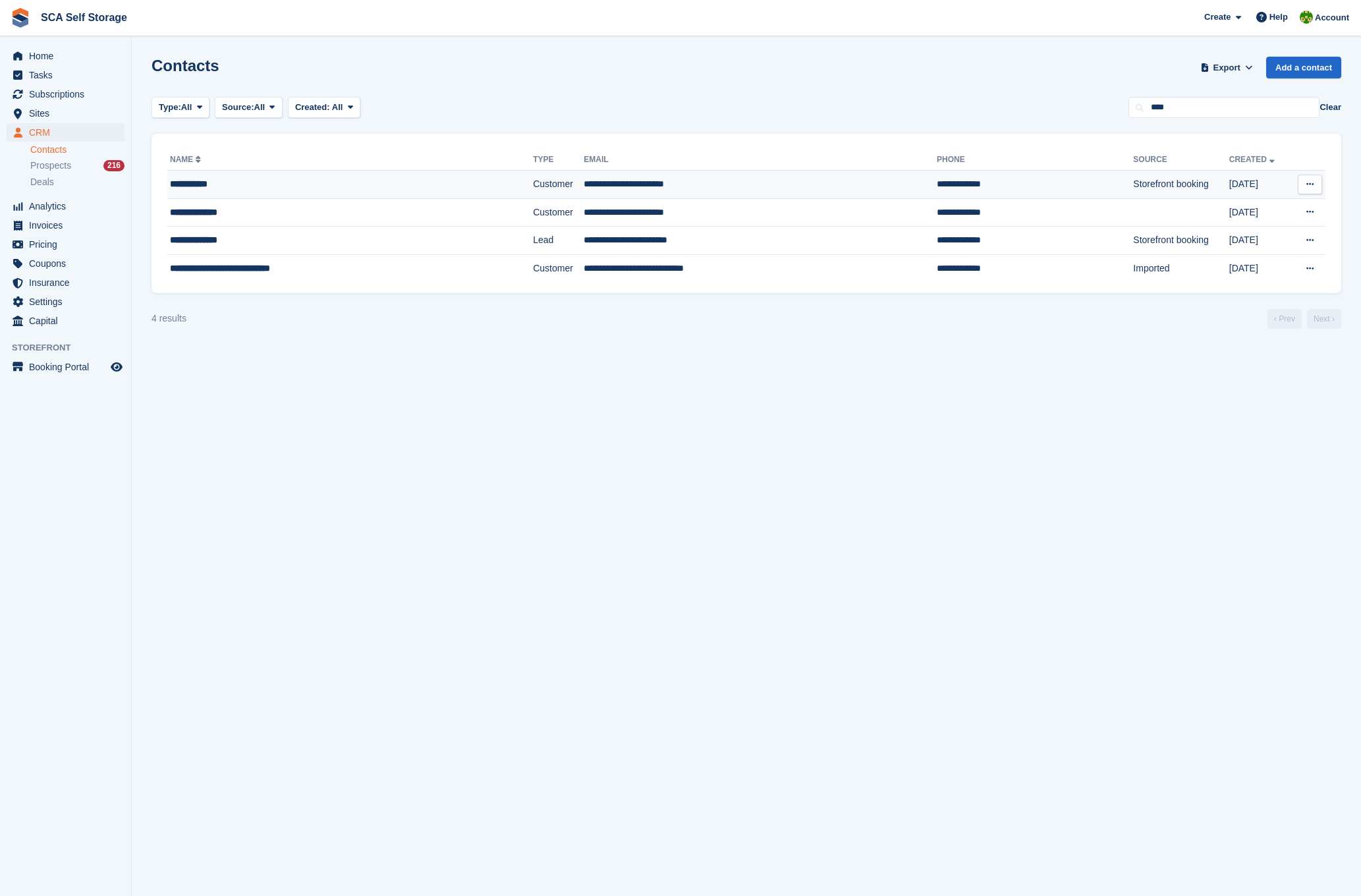
click at [432, 181] on div "**********" at bounding box center [313, 184] width 285 height 14
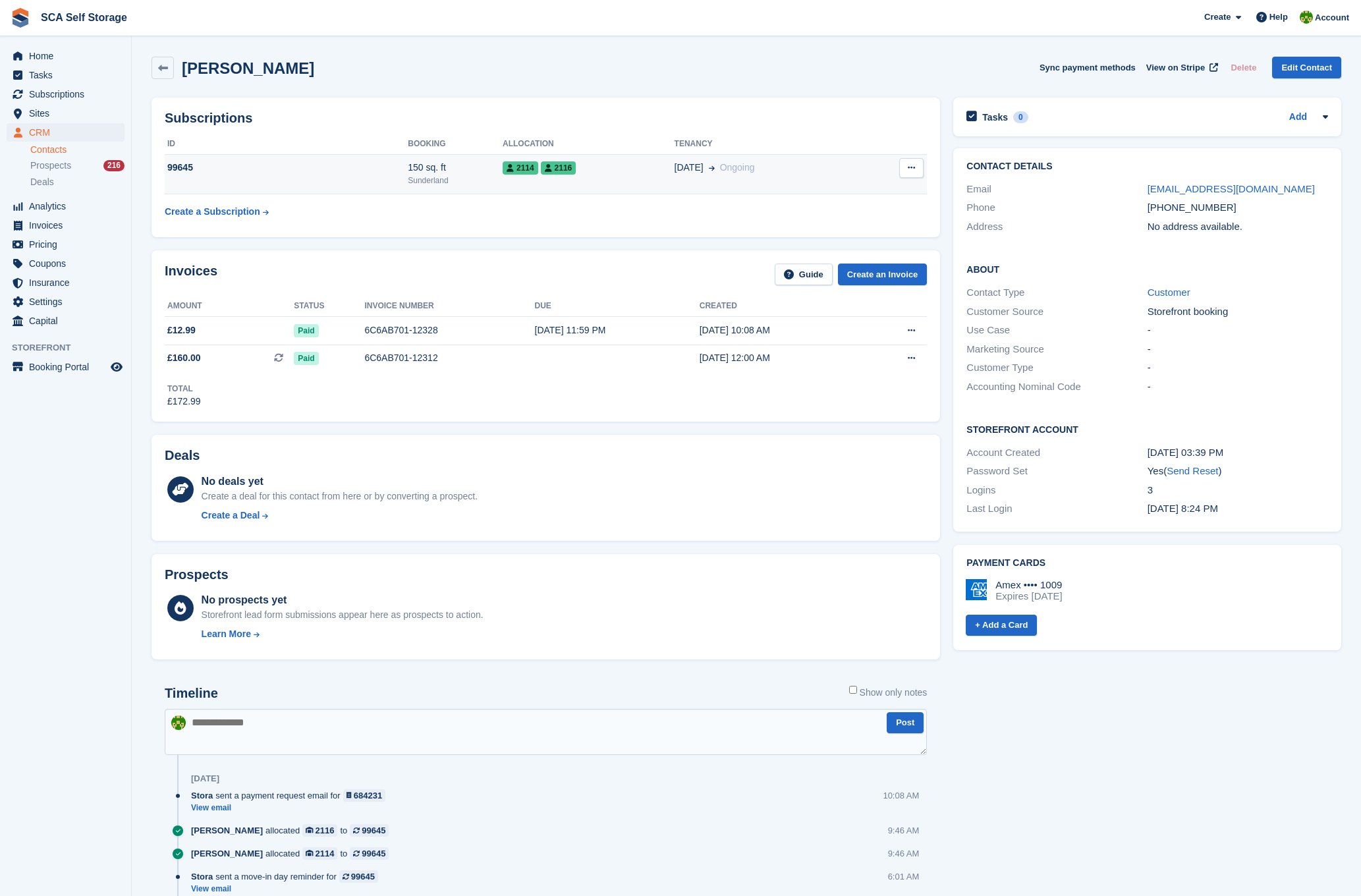
click at [620, 173] on div "2114 2116" at bounding box center [588, 167] width 172 height 14
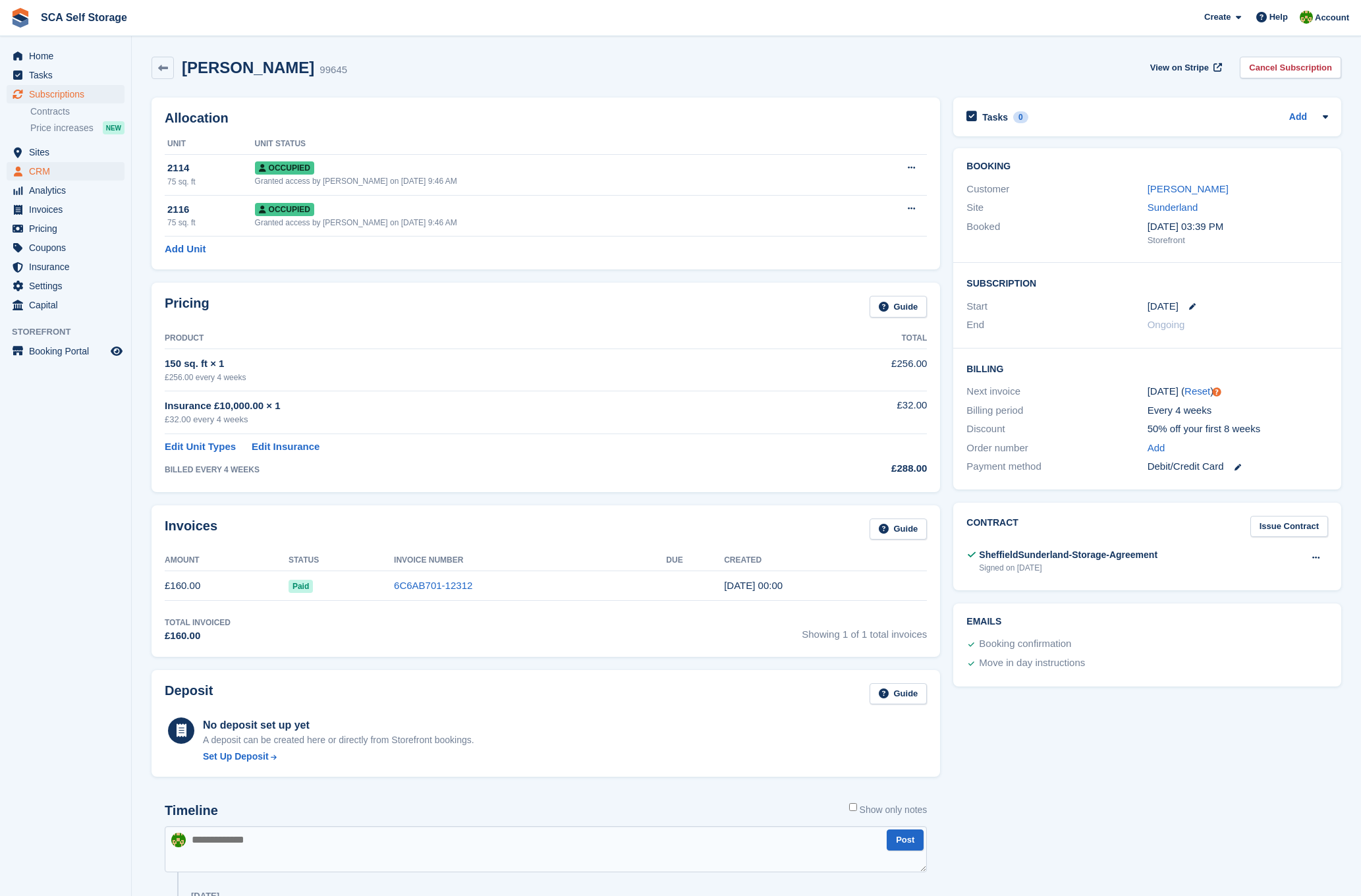
click at [49, 172] on span "CRM" at bounding box center [69, 171] width 79 height 19
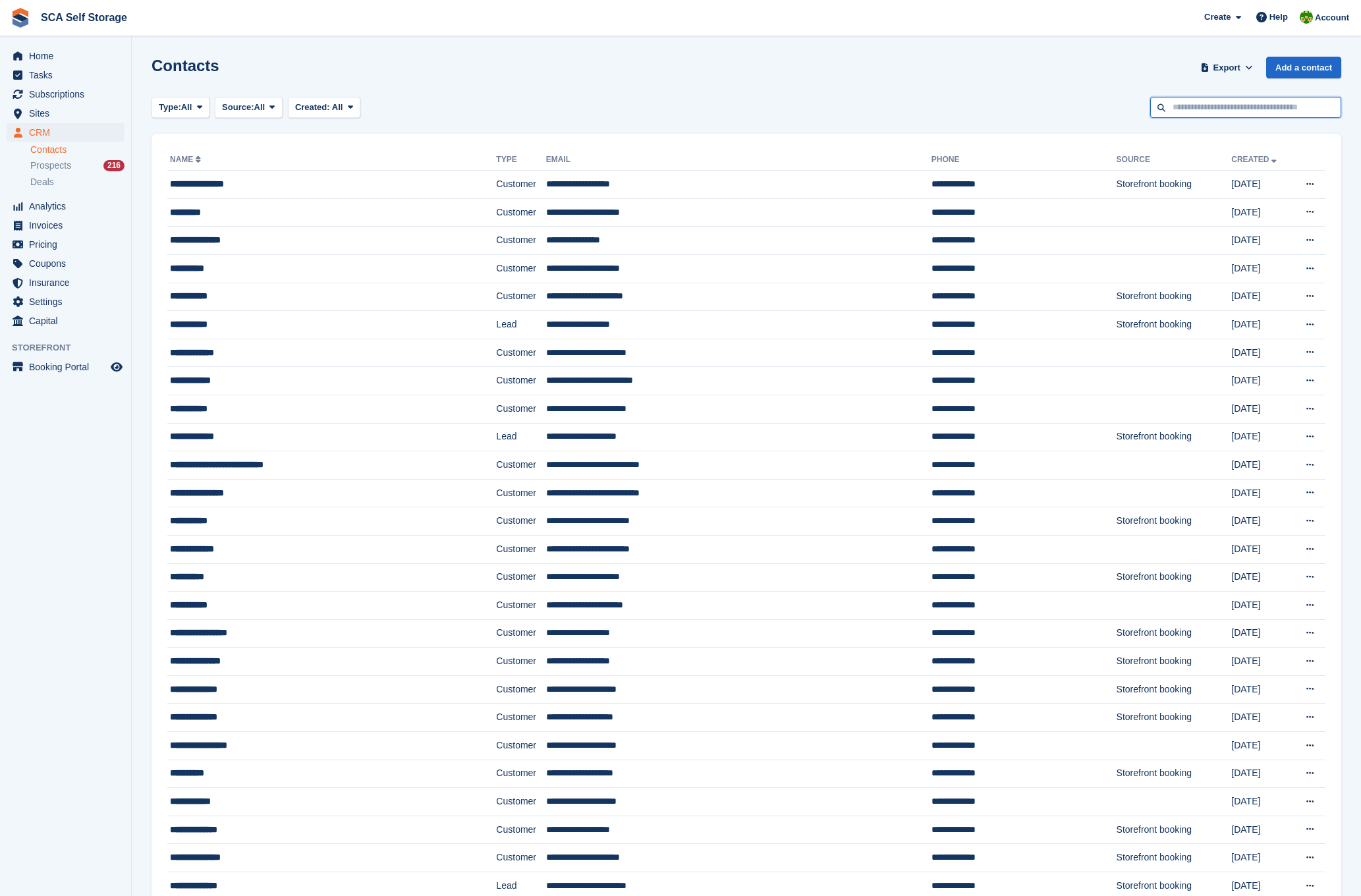
click at [1233, 108] on input "text" at bounding box center [1245, 108] width 191 height 22
type input "******"
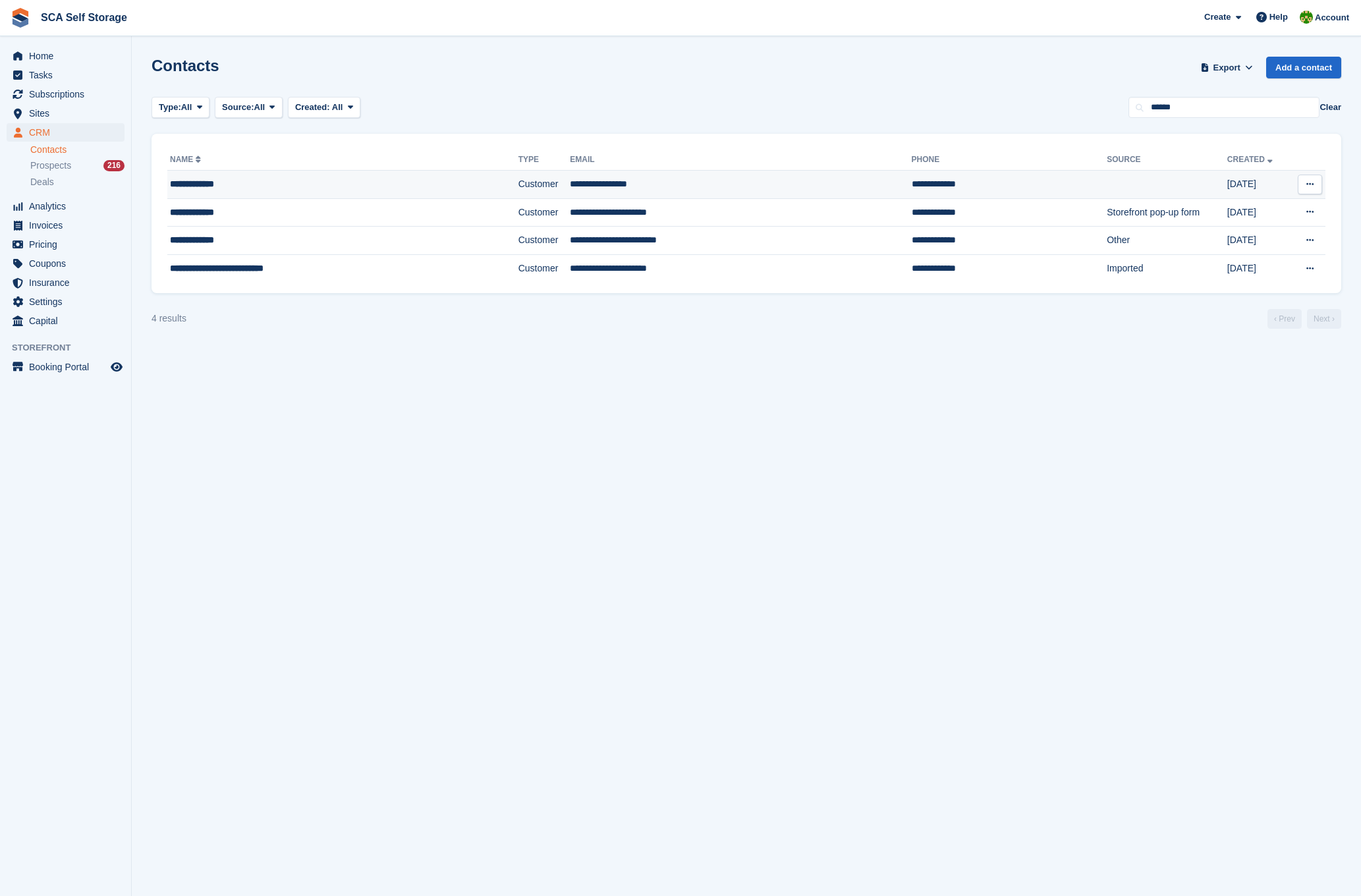
click at [570, 192] on td "**********" at bounding box center [740, 184] width 341 height 28
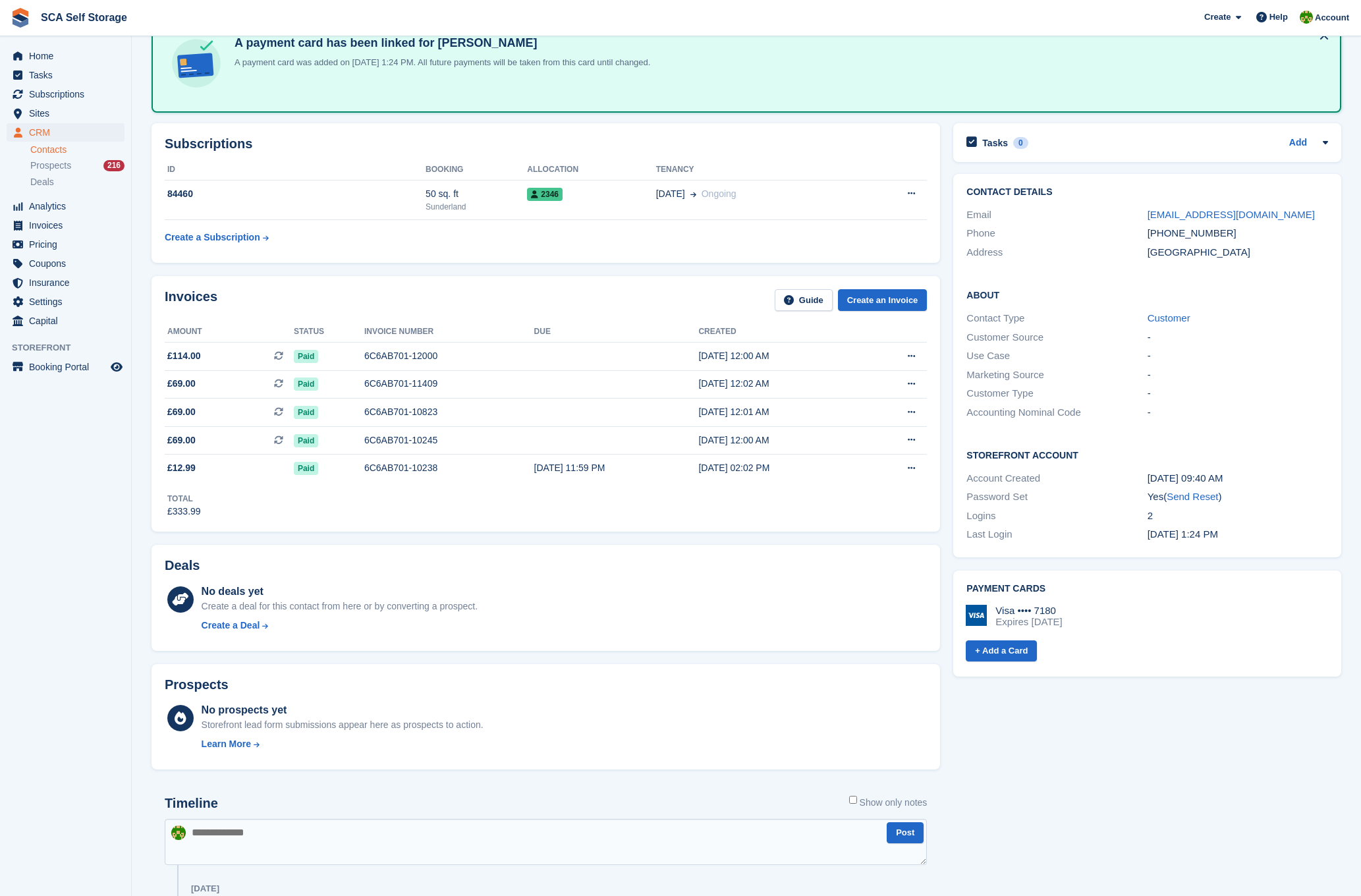
scroll to position [36, 0]
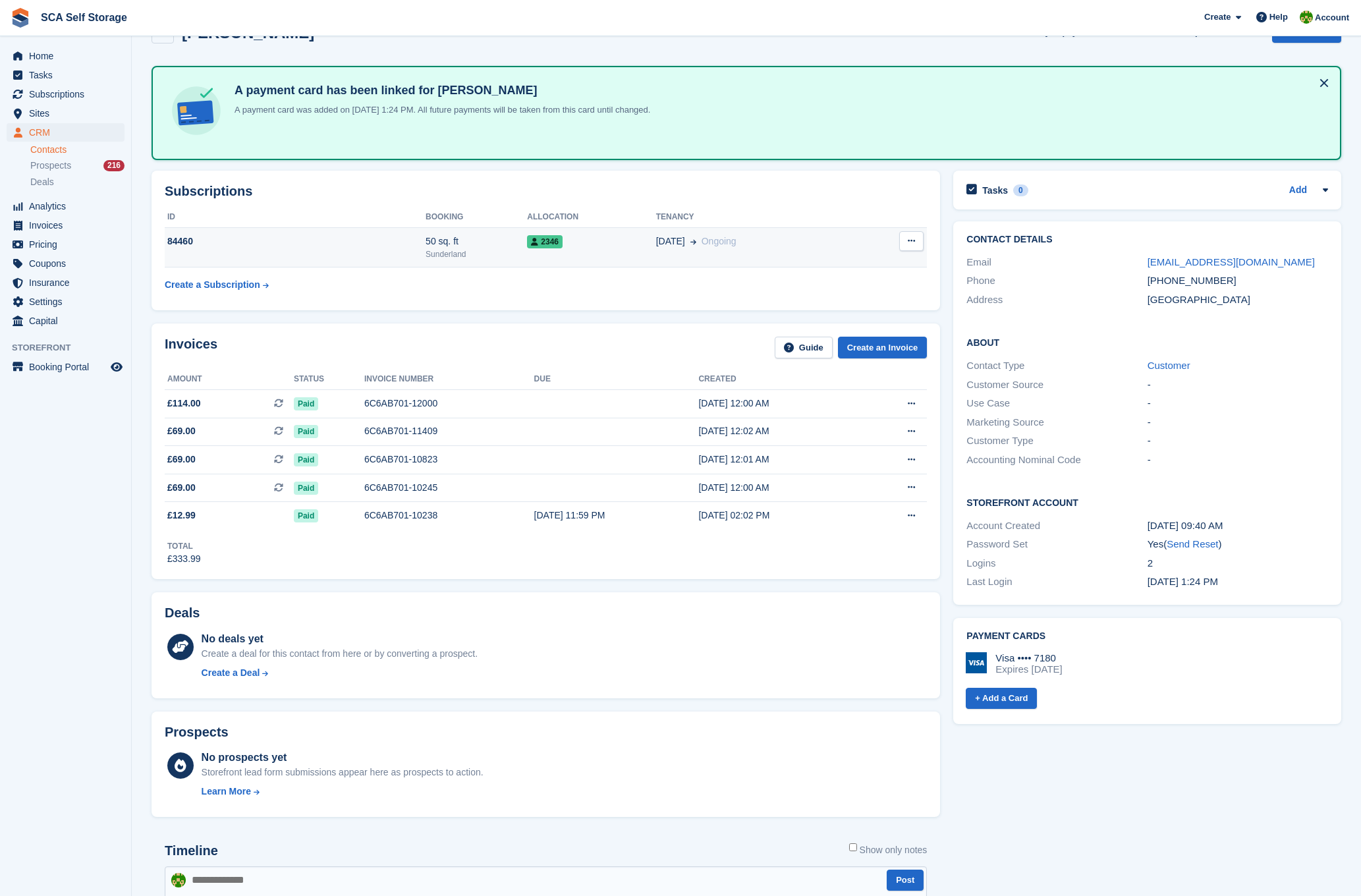
click at [471, 238] on div "50 sq. ft" at bounding box center [476, 241] width 102 height 14
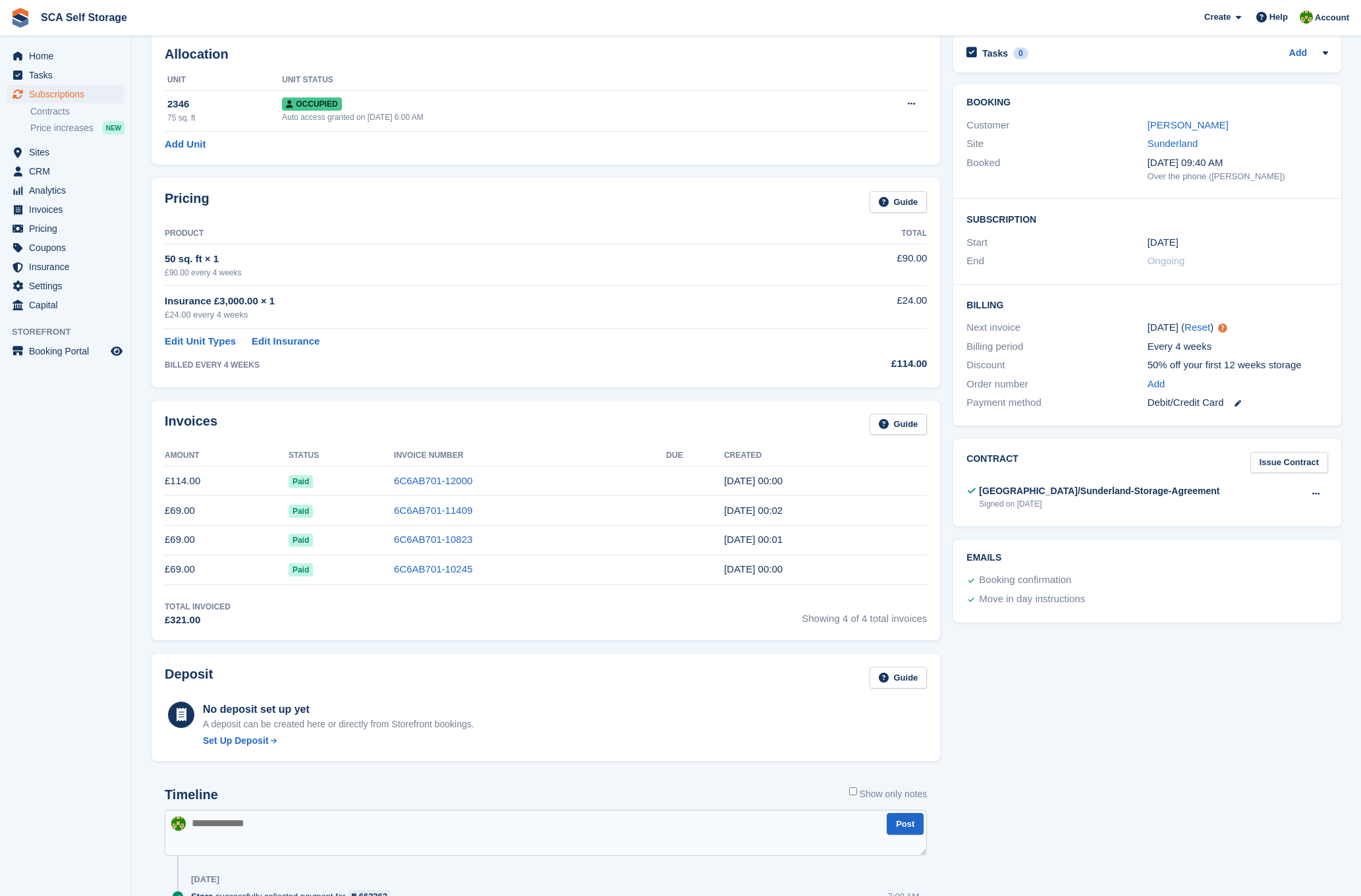
scroll to position [11, 0]
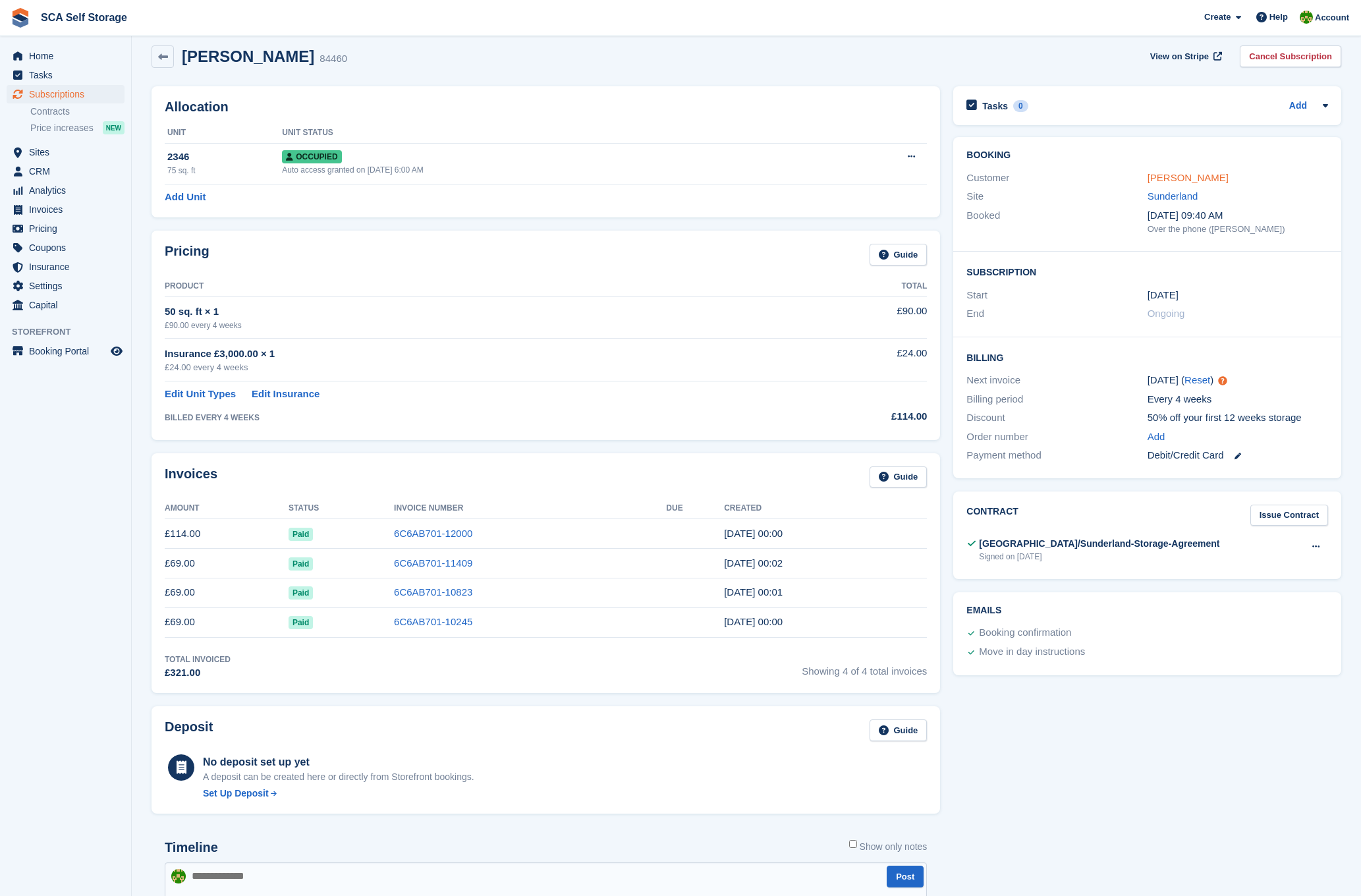
click at [1188, 172] on link "[PERSON_NAME]" at bounding box center [1188, 177] width 81 height 11
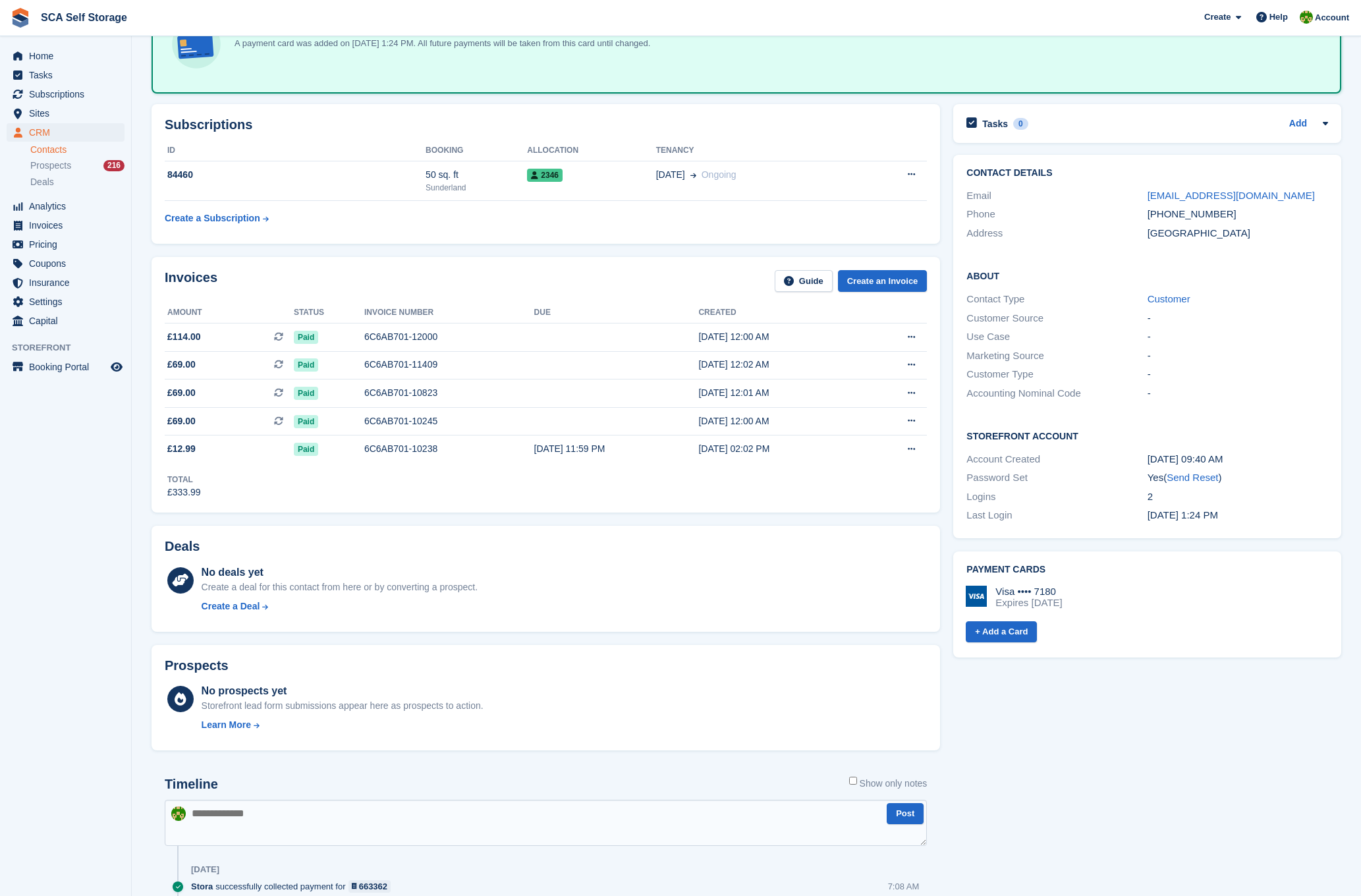
scroll to position [402, 0]
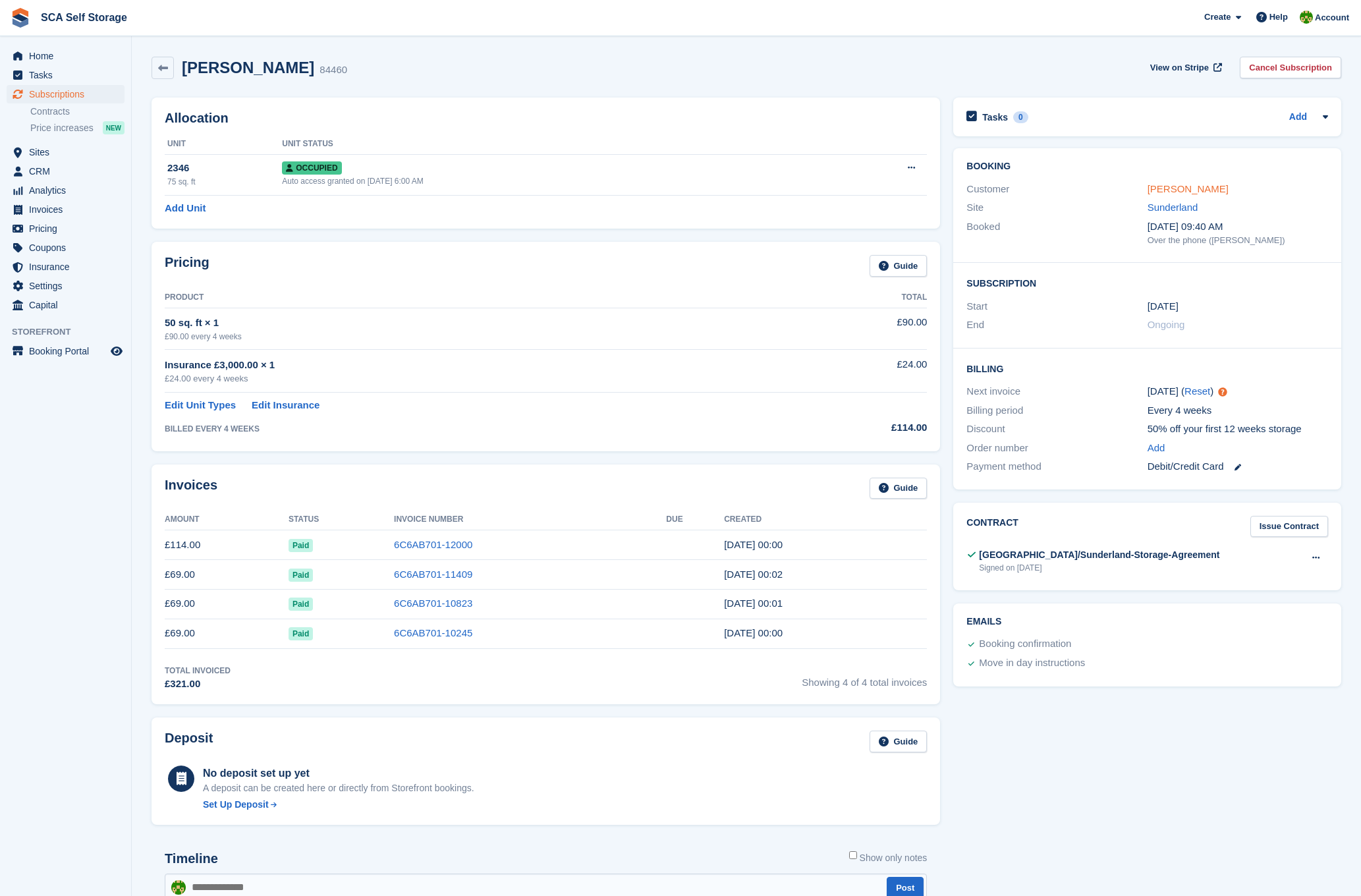
click at [1174, 190] on link "[PERSON_NAME]" at bounding box center [1188, 188] width 81 height 11
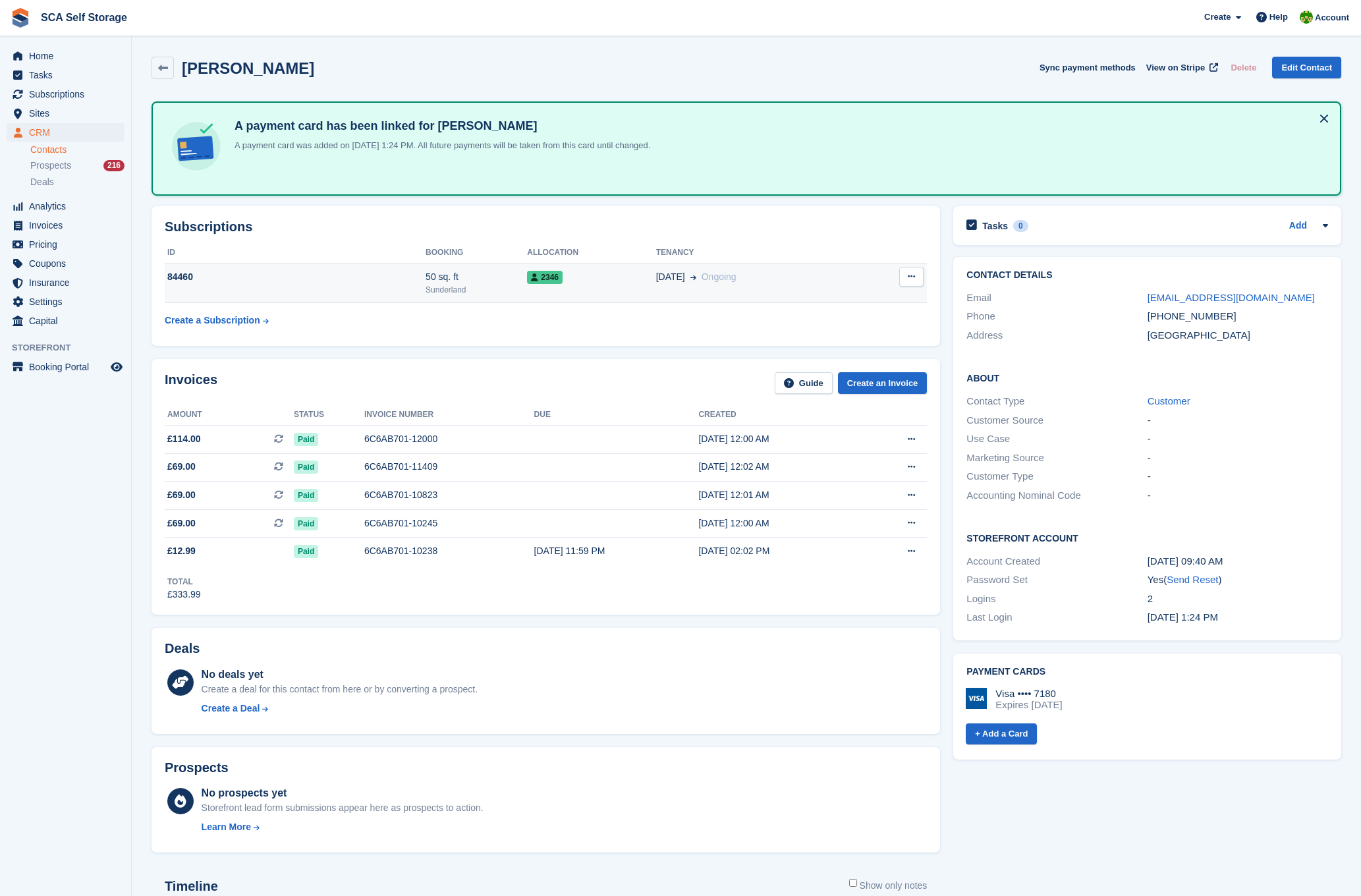
click at [648, 284] on td "2346" at bounding box center [591, 283] width 128 height 40
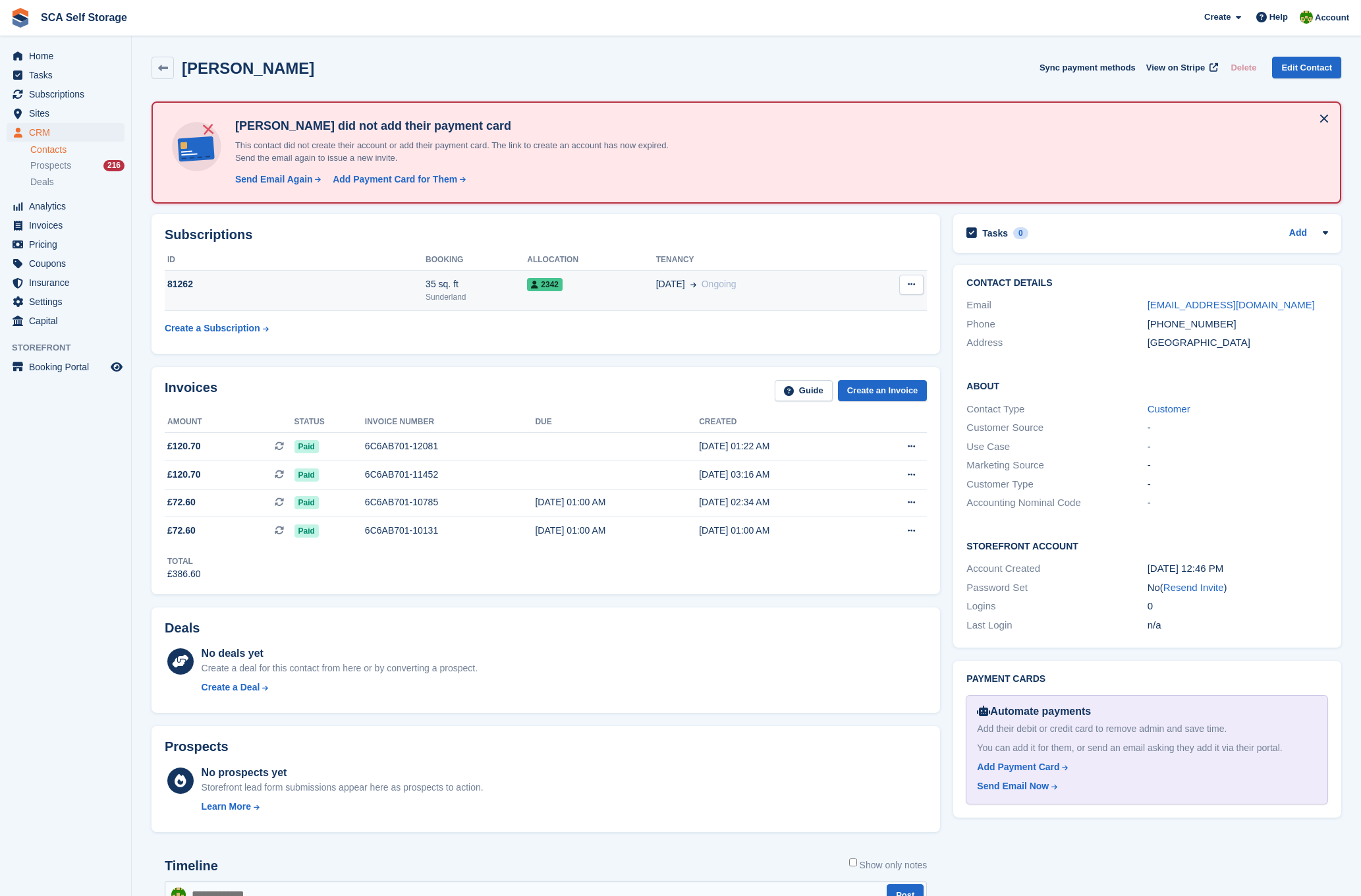
click at [586, 281] on div "2342" at bounding box center [591, 284] width 128 height 14
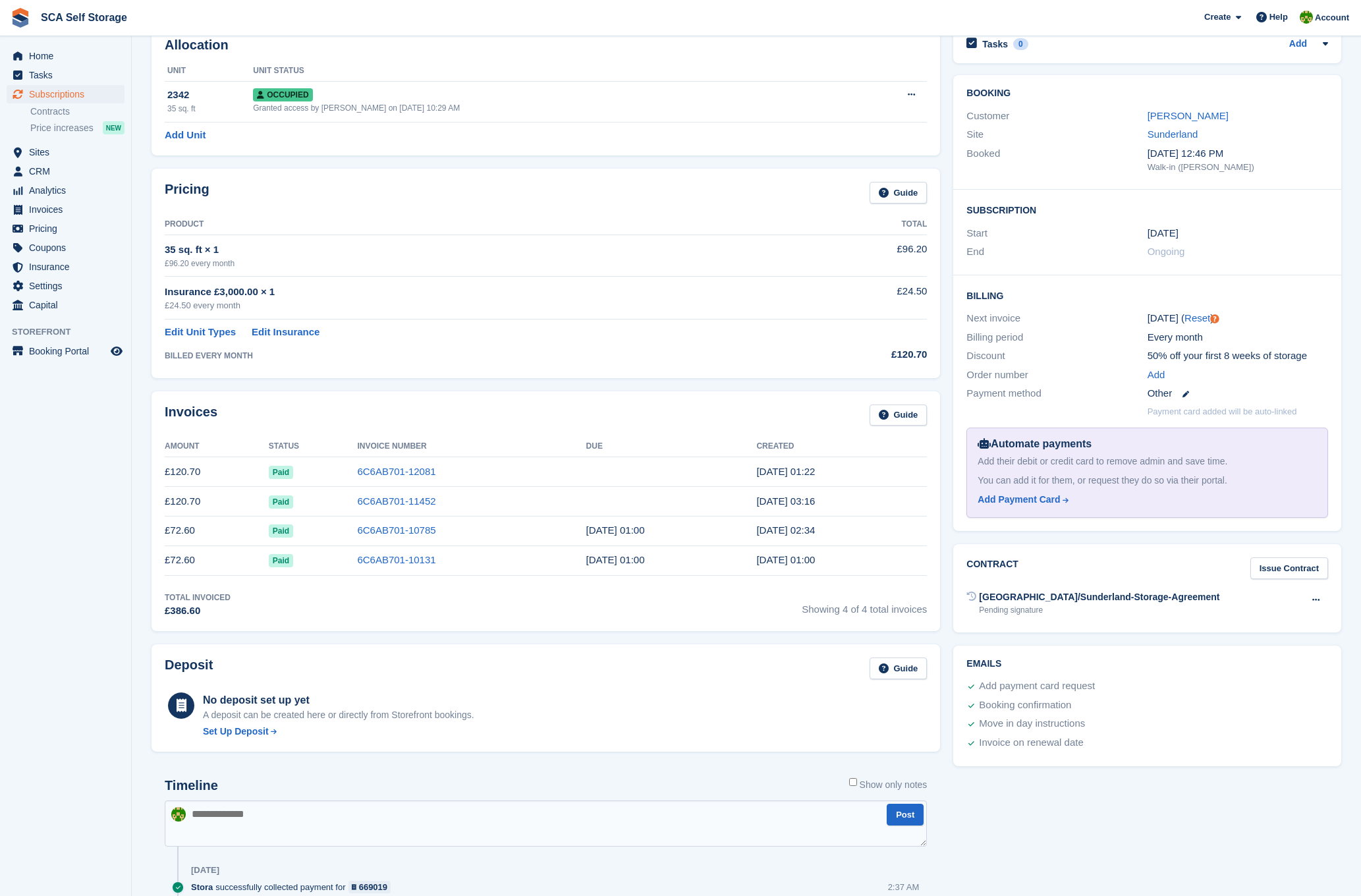
scroll to position [75, 0]
click at [1193, 120] on div "Callum Lee Tyson" at bounding box center [1238, 115] width 181 height 15
click at [1193, 115] on link "Callum Lee Tyson" at bounding box center [1188, 114] width 81 height 11
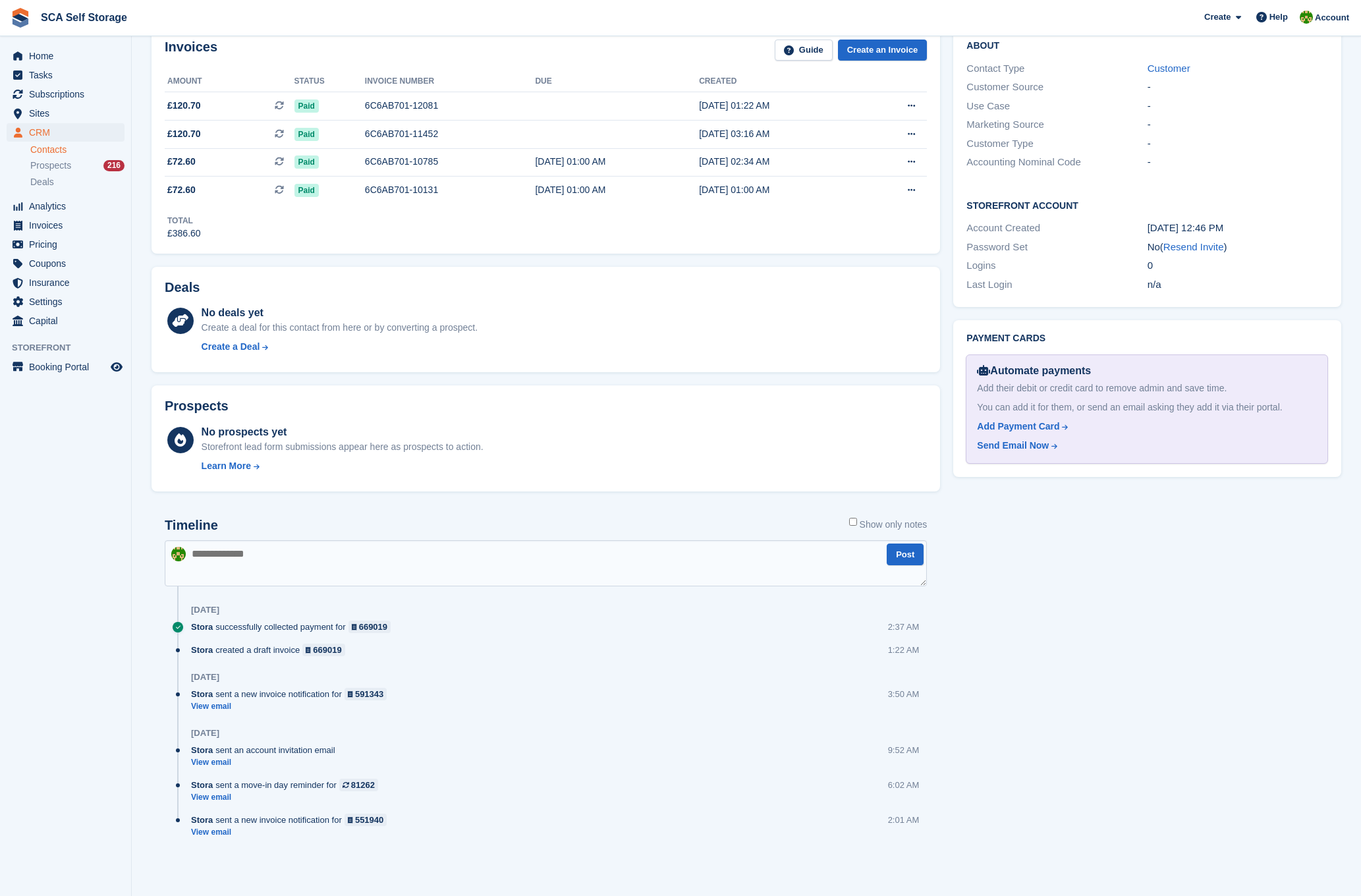
scroll to position [341, 0]
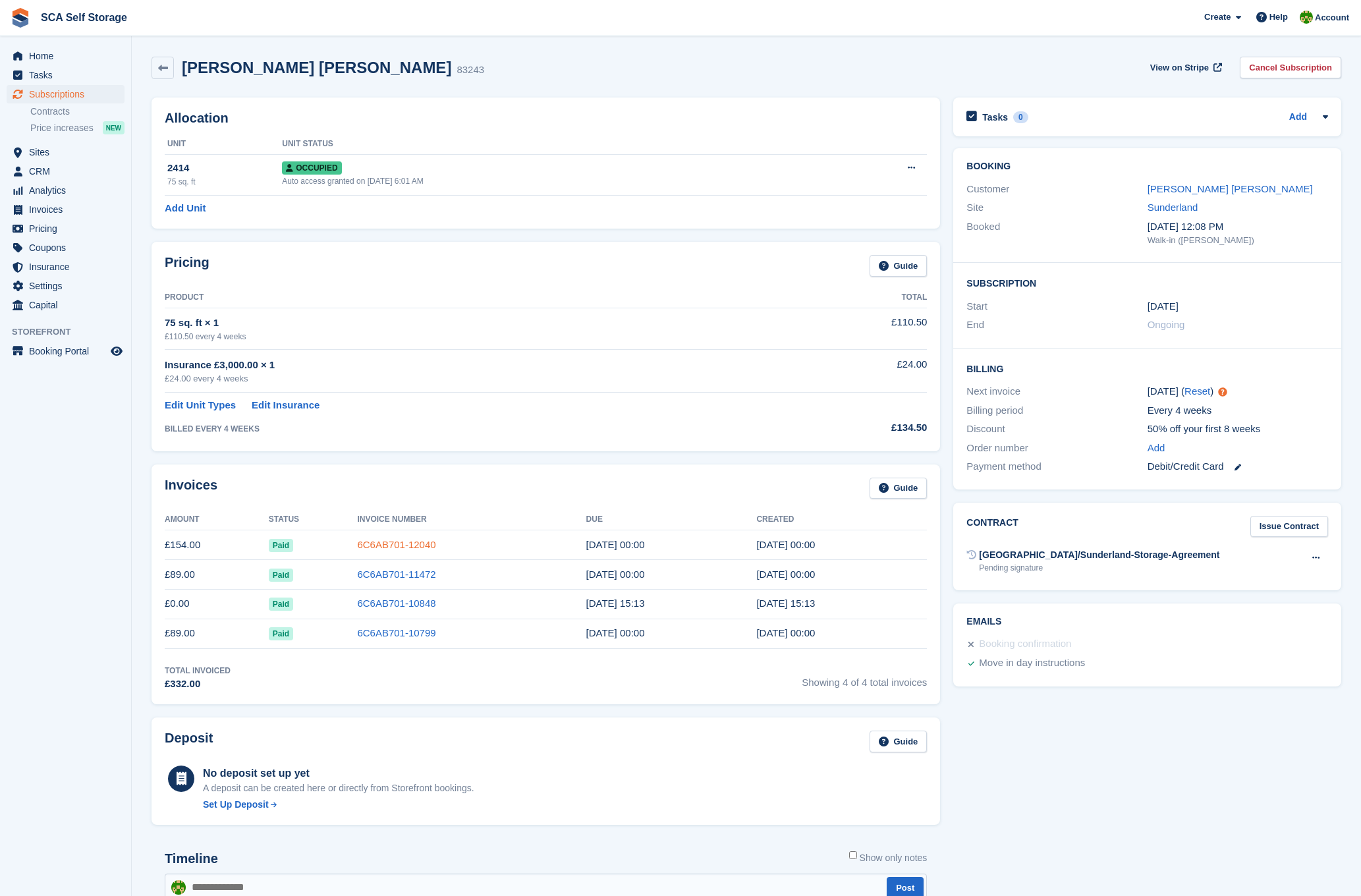
click at [401, 545] on link "6C6AB701-12040" at bounding box center [396, 544] width 78 height 11
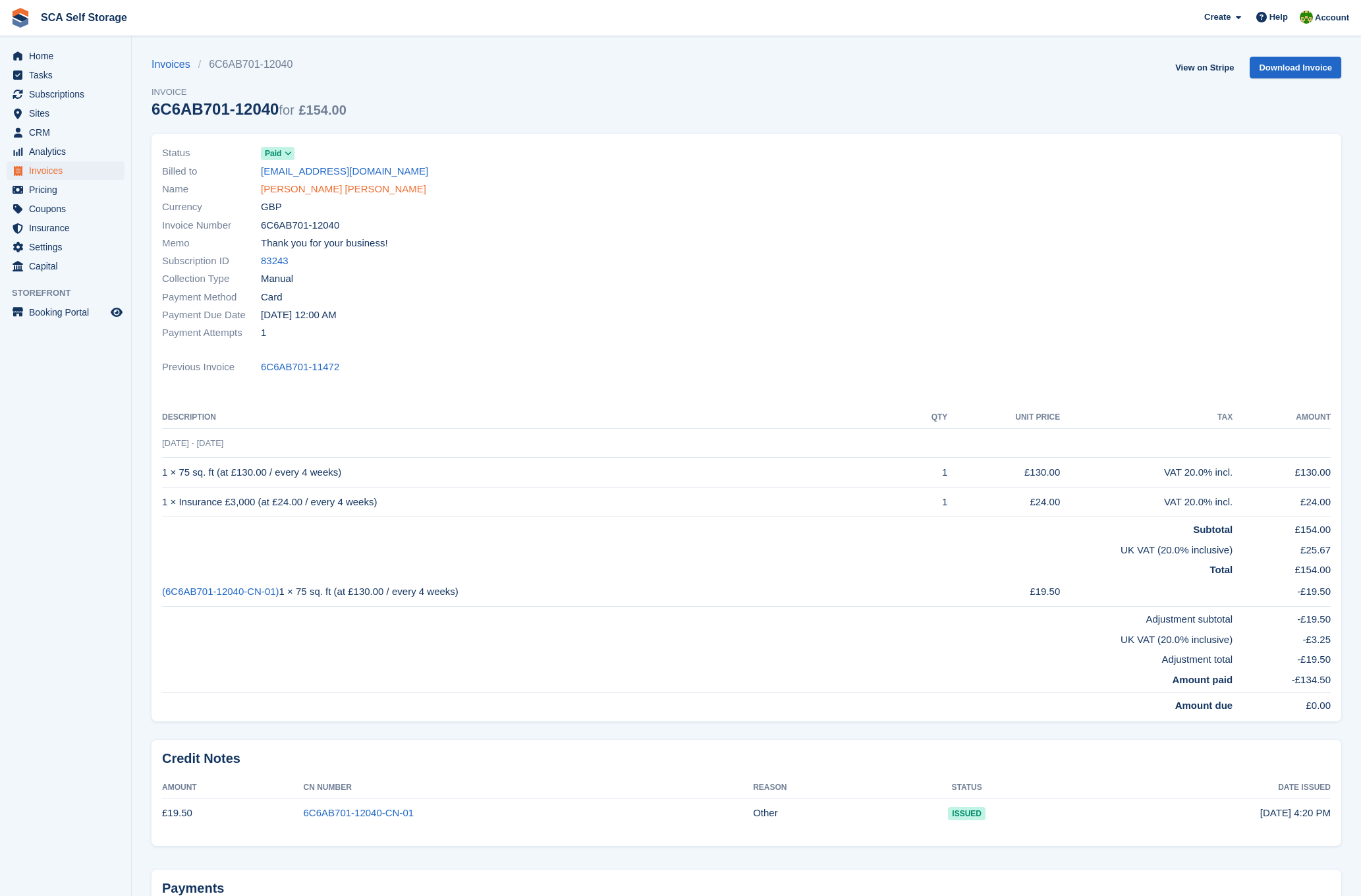
click at [324, 195] on link "David John Britton" at bounding box center [343, 189] width 165 height 15
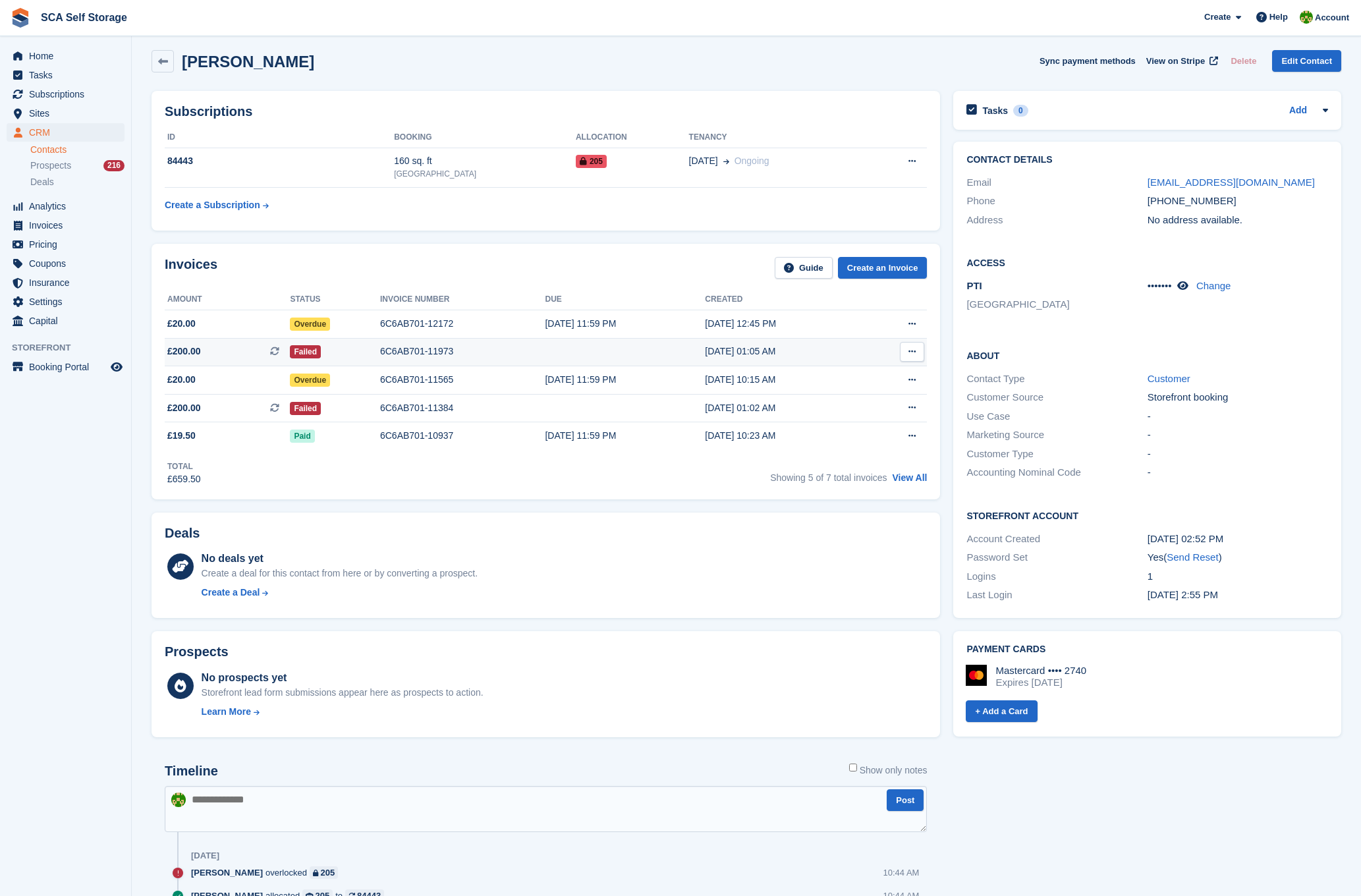
scroll to position [8, 0]
click at [46, 150] on link "Contacts" at bounding box center [78, 149] width 94 height 13
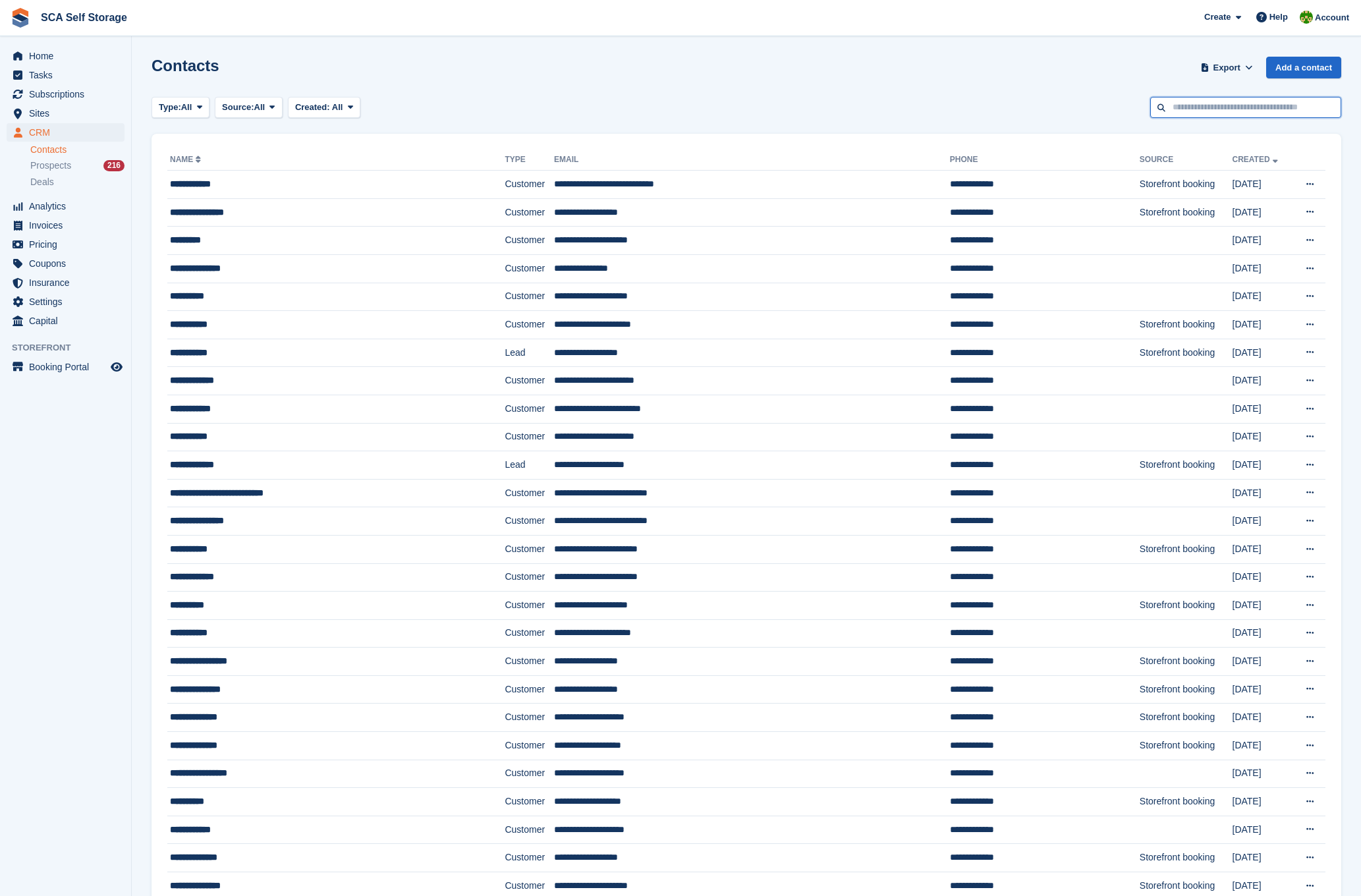
click at [1239, 111] on input "text" at bounding box center [1245, 108] width 191 height 22
type input "*****"
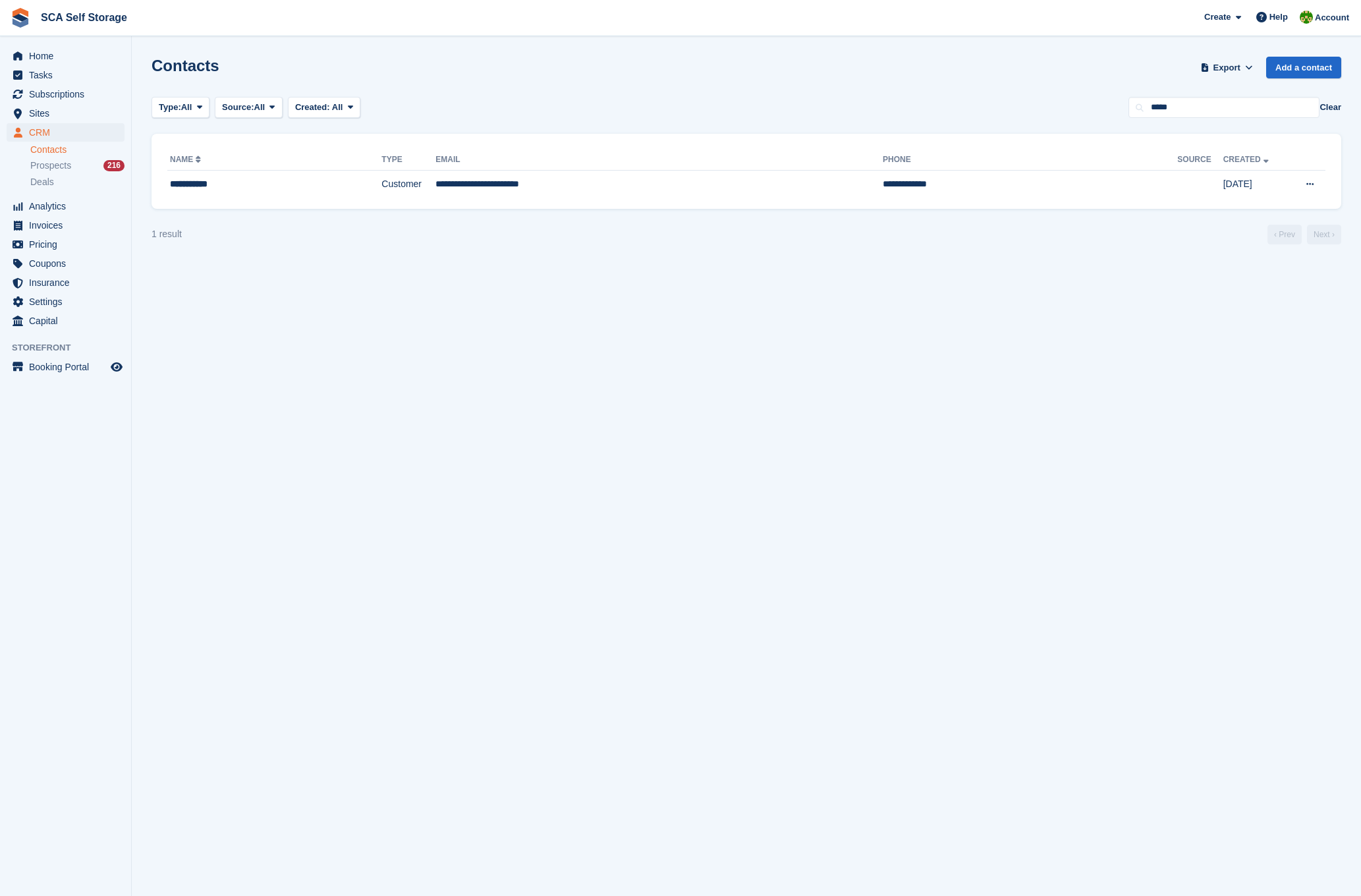
drag, startPoint x: 1239, startPoint y: 111, endPoint x: 474, endPoint y: 203, distance: 770.5
click at [474, 203] on div "**********" at bounding box center [746, 171] width 1189 height 75
click at [469, 187] on td "**********" at bounding box center [658, 184] width 447 height 28
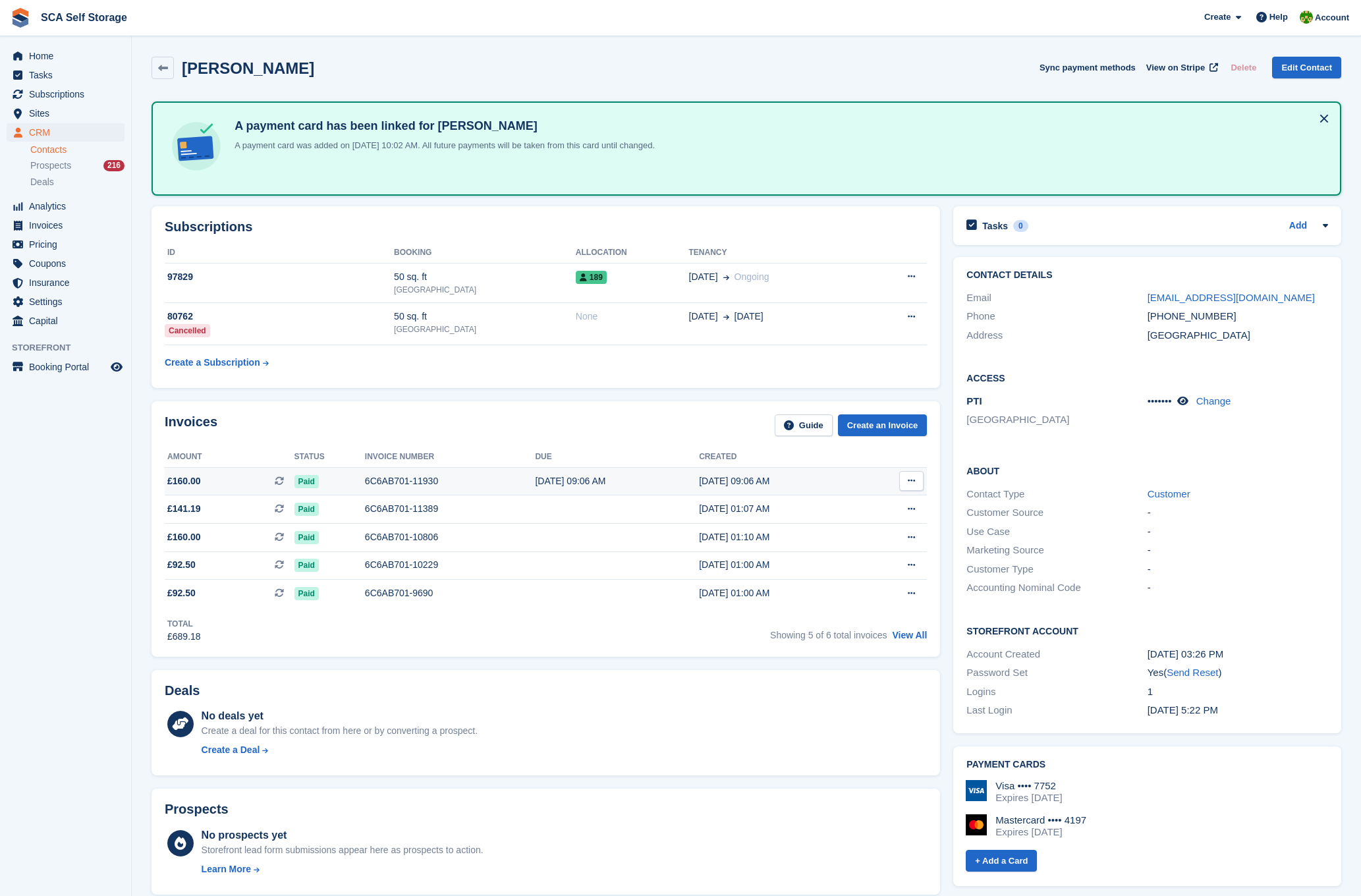
click at [481, 479] on div "6C6AB701-11930" at bounding box center [450, 481] width 170 height 14
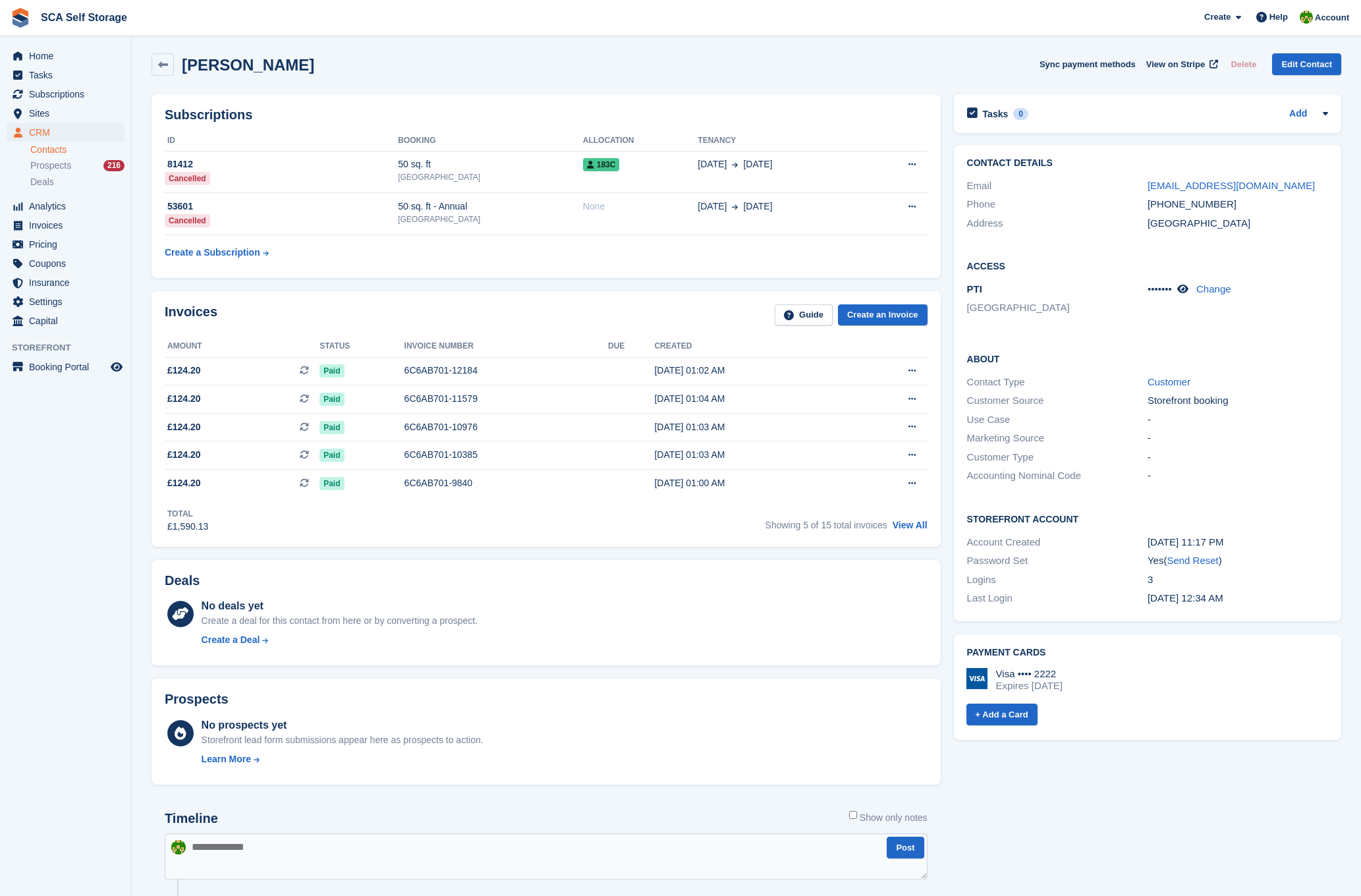
scroll to position [1, 0]
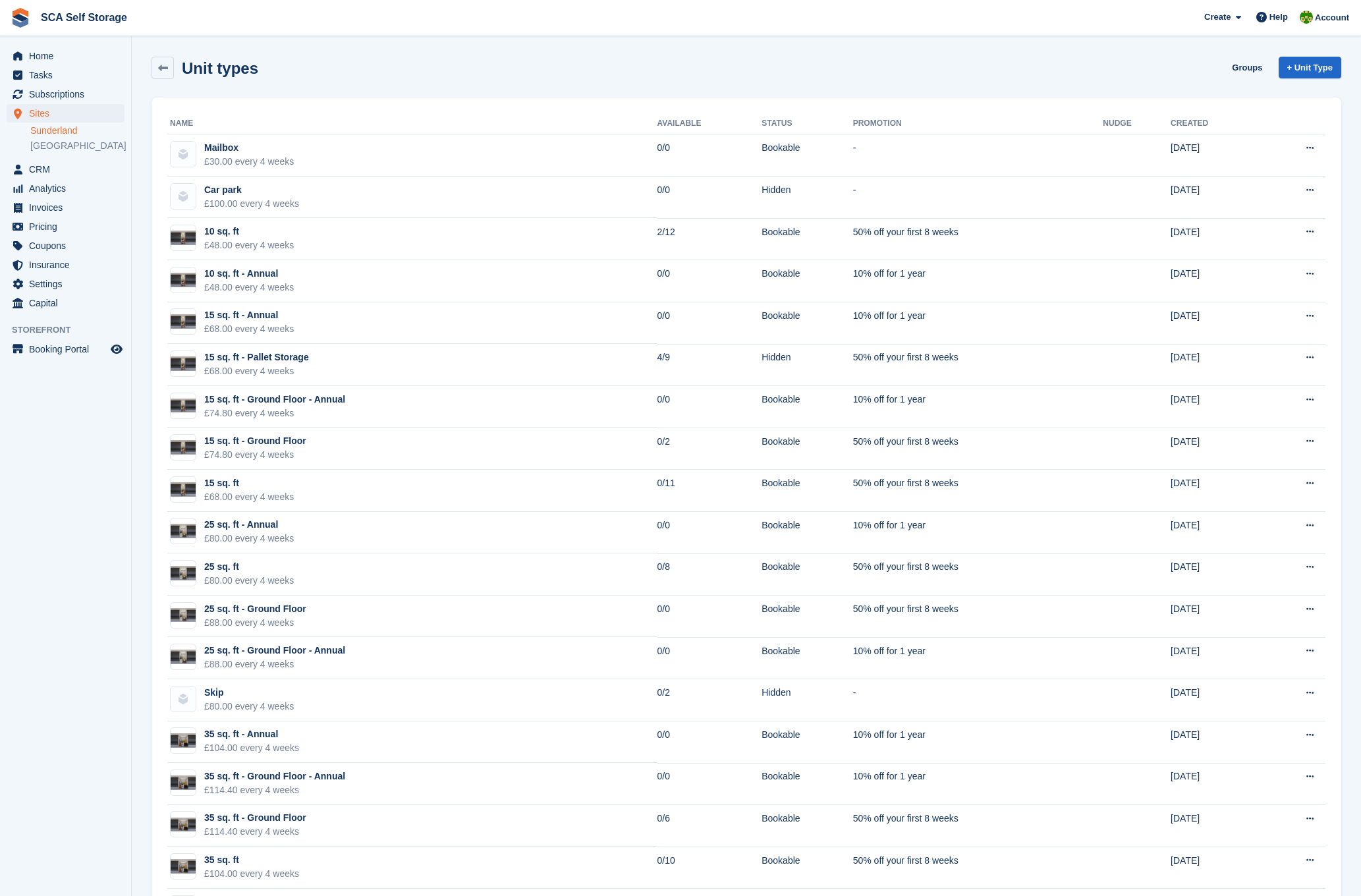
scroll to position [646, 0]
